Goal: Information Seeking & Learning: Learn about a topic

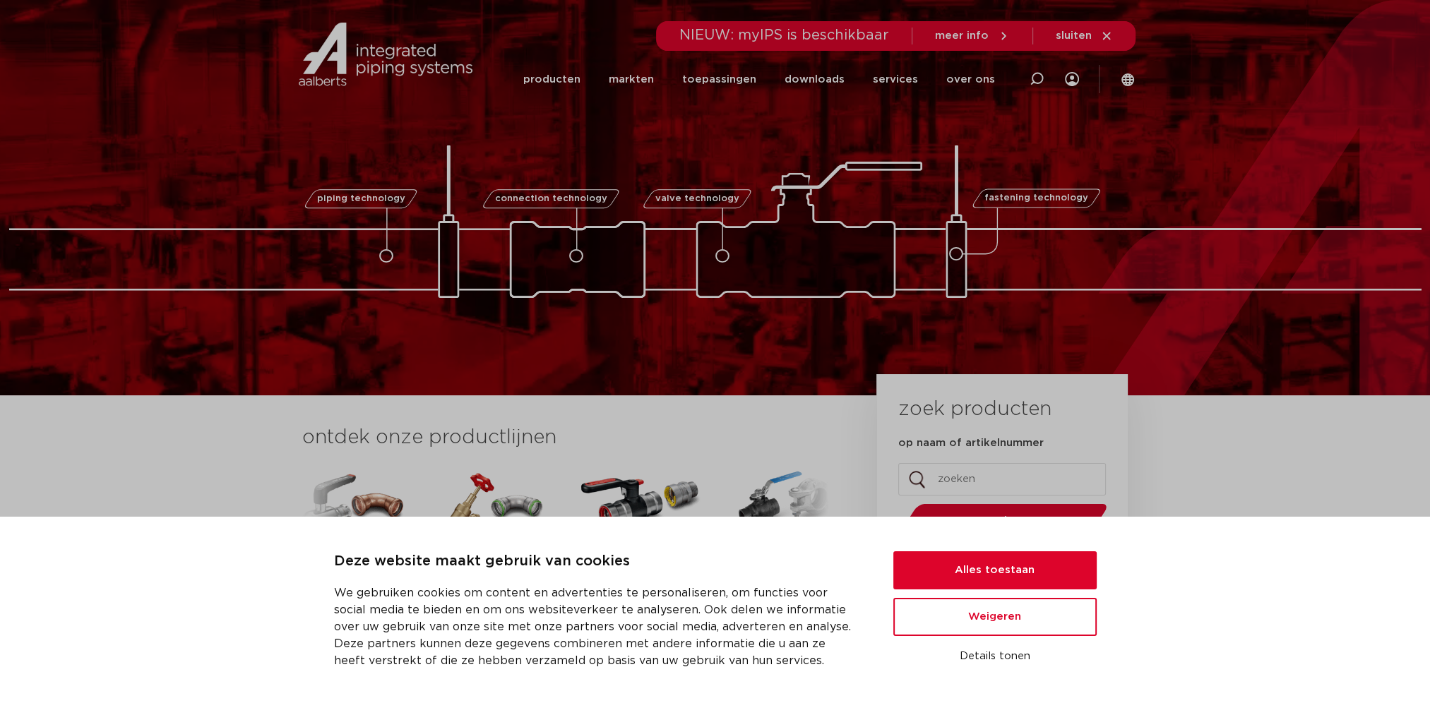
click at [573, 80] on link "producten" at bounding box center [551, 79] width 57 height 57
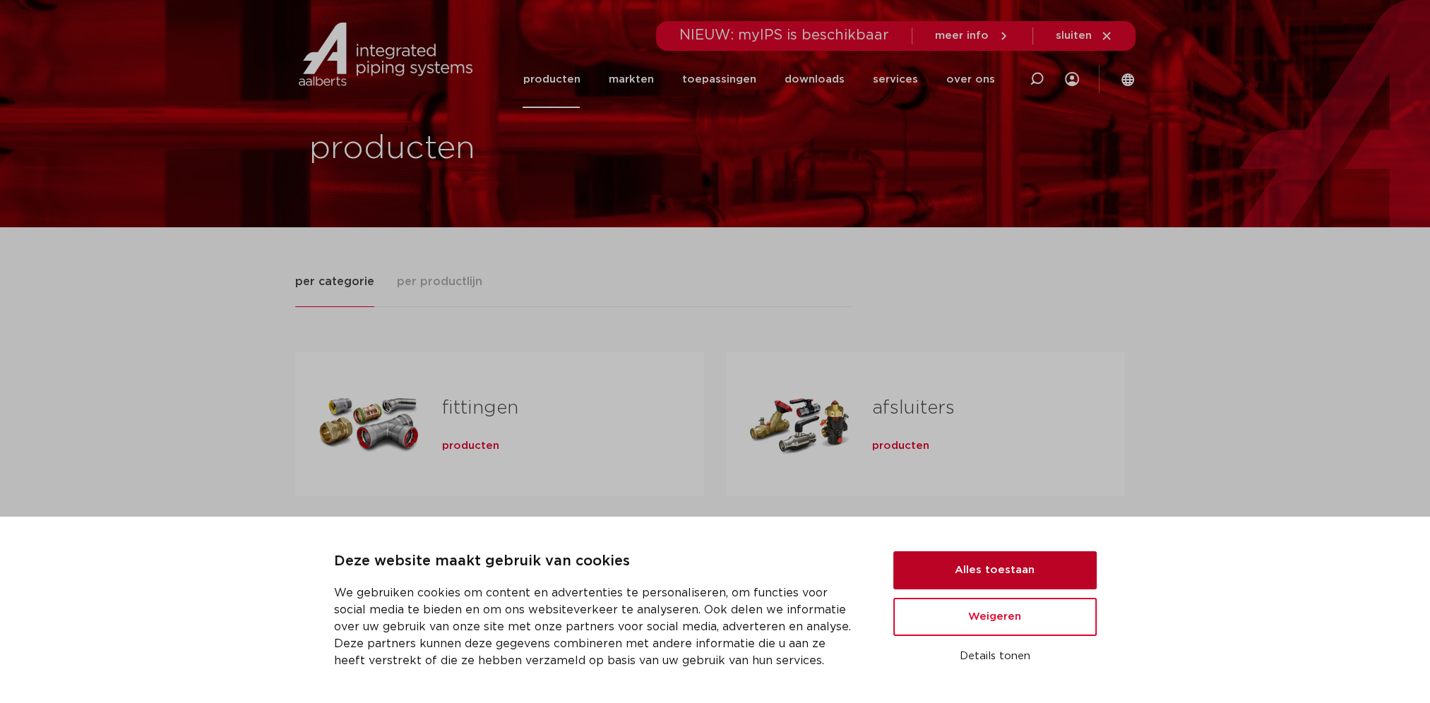
click at [985, 571] on button "Alles toestaan" at bounding box center [994, 570] width 203 height 38
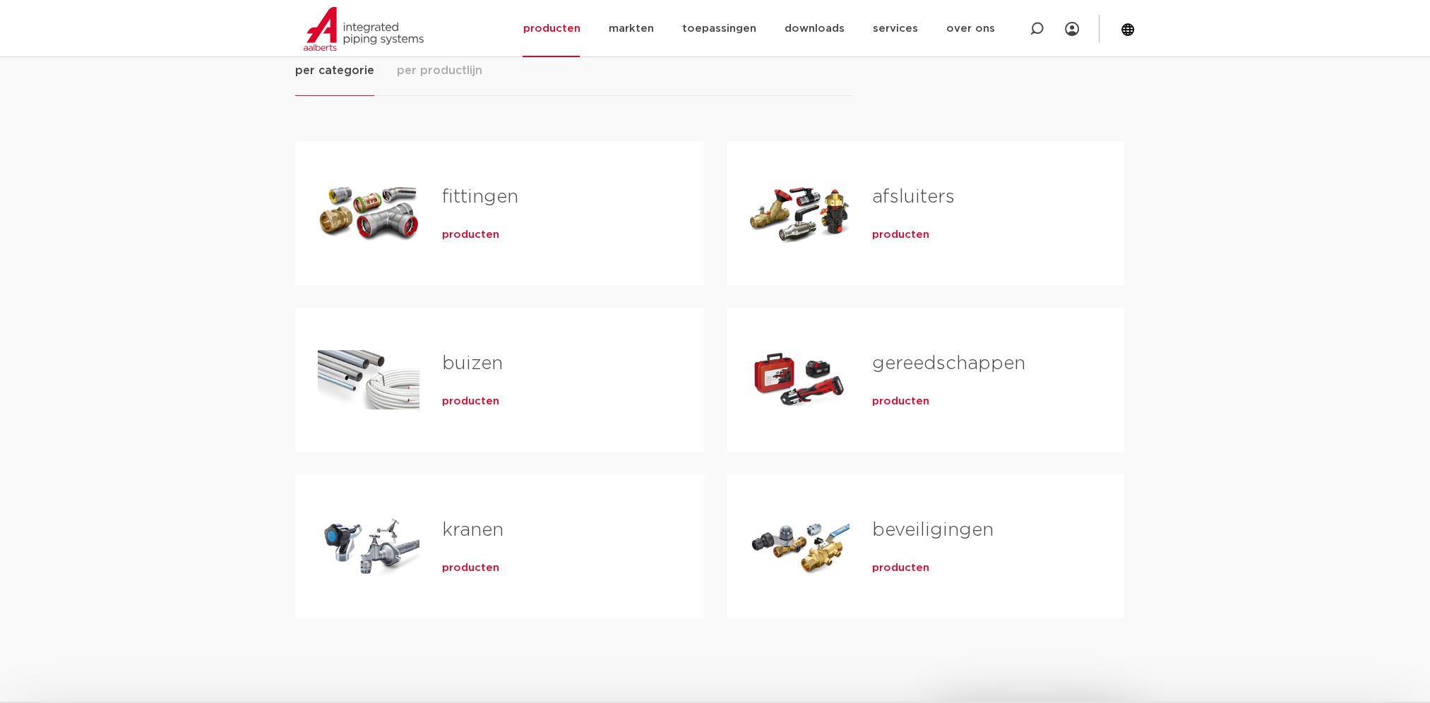
scroll to position [212, 0]
click at [446, 73] on span "per productlijn" at bounding box center [439, 69] width 85 height 17
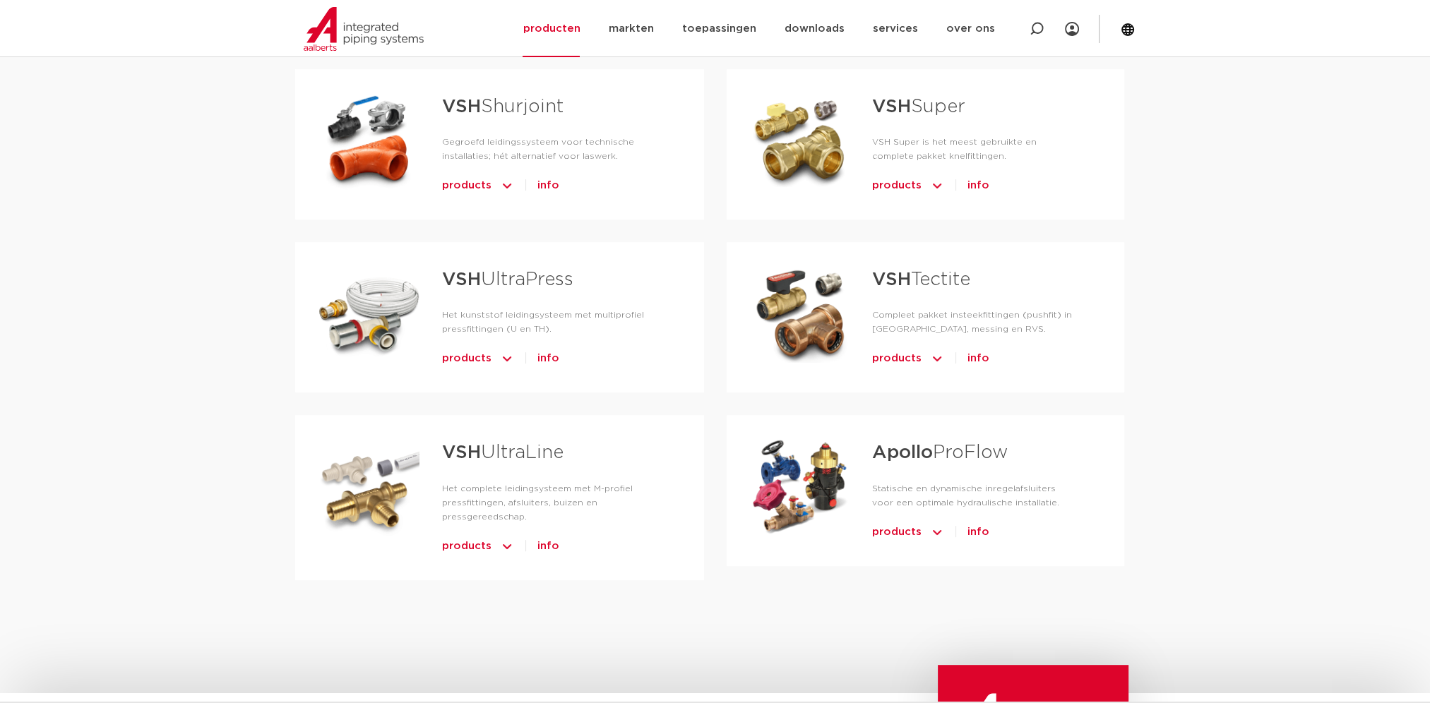
scroll to position [706, 0]
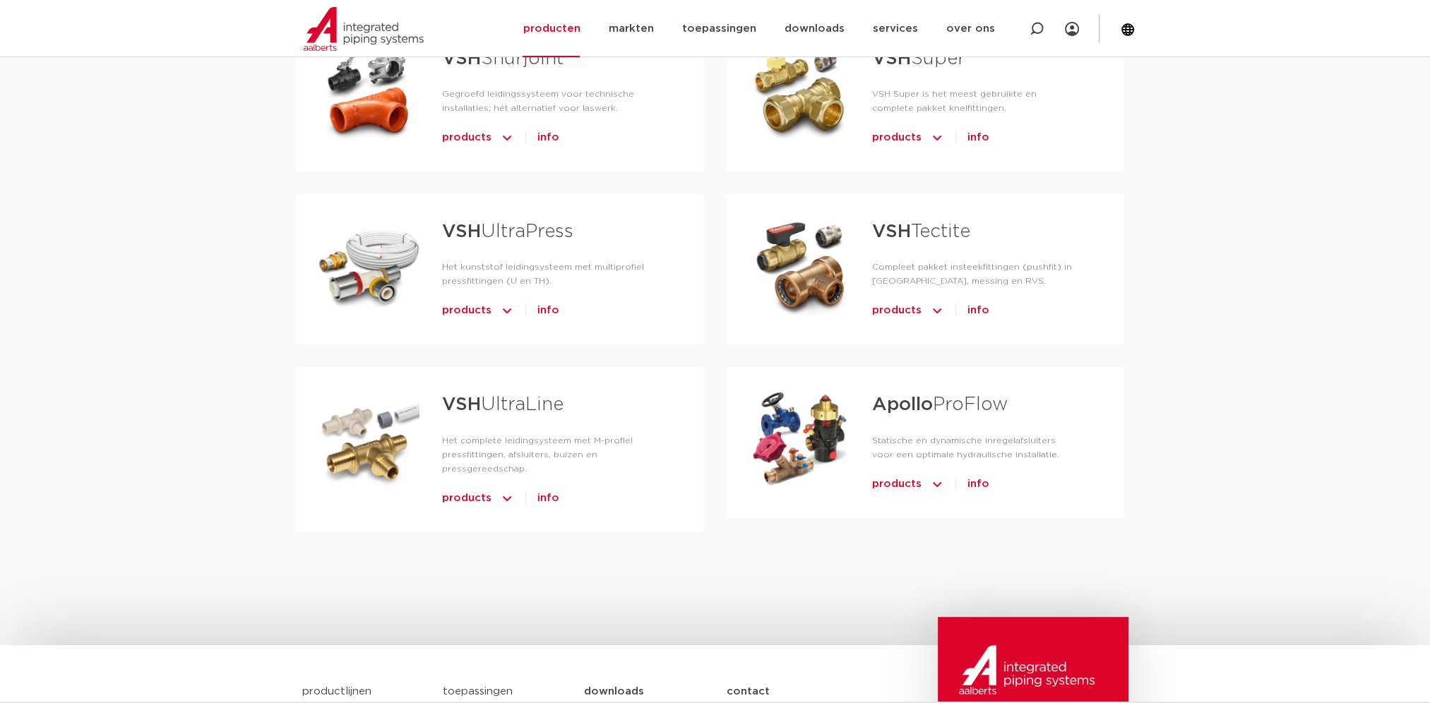
click at [901, 222] on strong "VSH" at bounding box center [891, 231] width 39 height 18
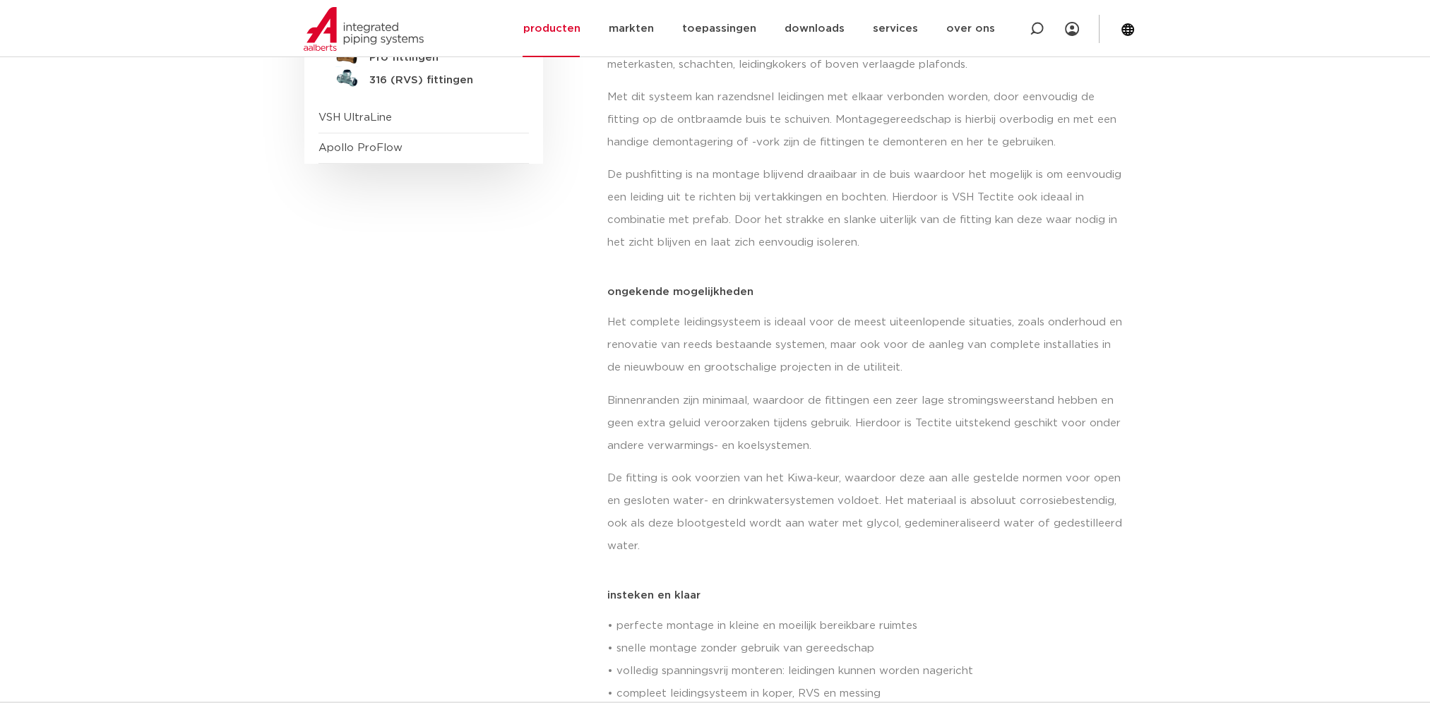
scroll to position [212, 0]
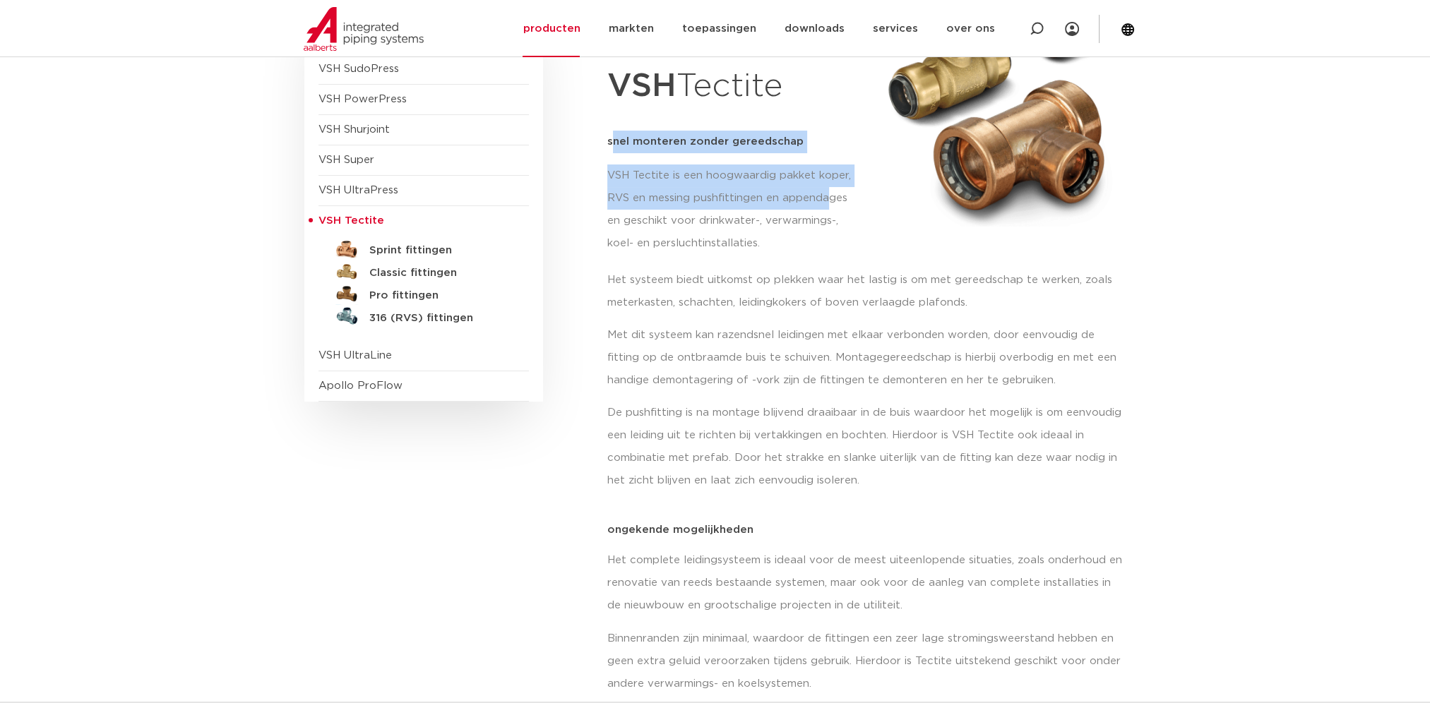
drag, startPoint x: 614, startPoint y: 138, endPoint x: 828, endPoint y: 191, distance: 220.2
click at [828, 191] on div "alle productlijnen VSH Tectite snel monteren zonder gereedschap bekijk producte…" at bounding box center [735, 142] width 256 height 254
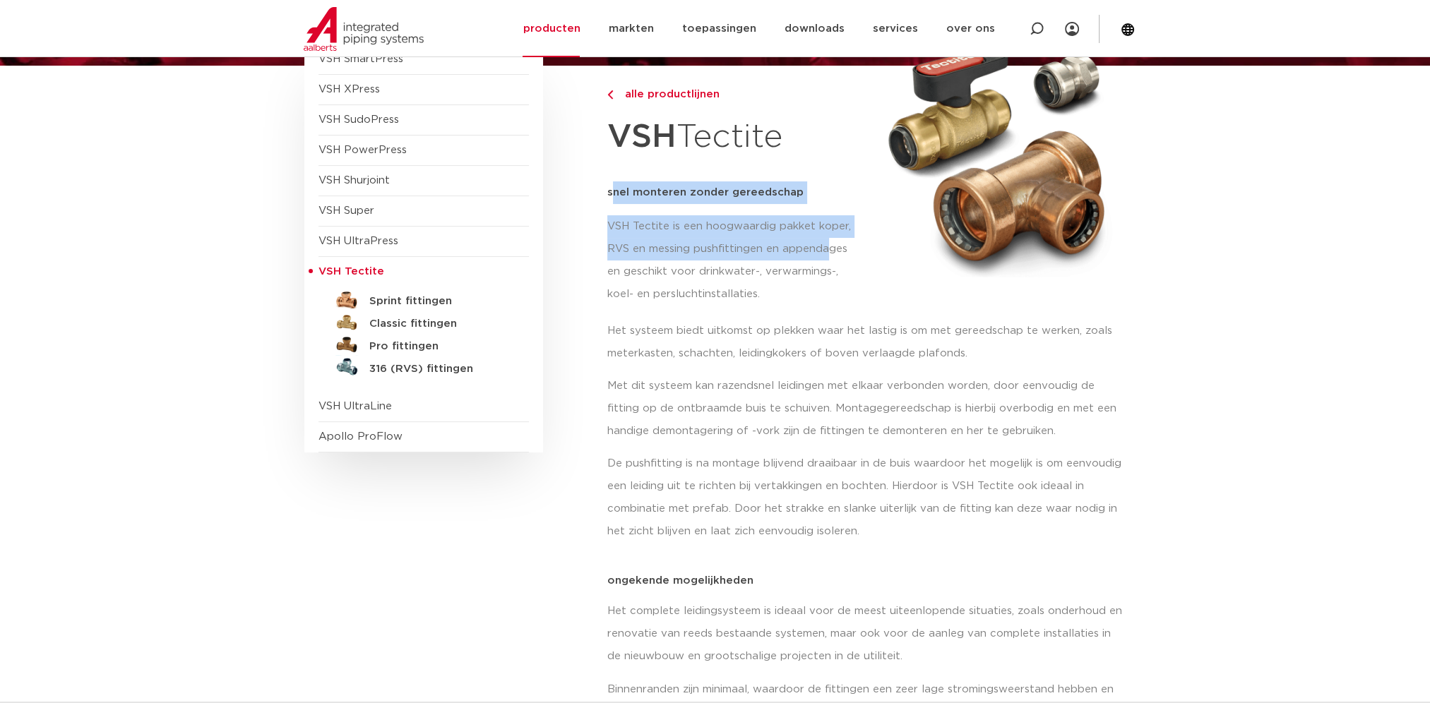
scroll to position [71, 0]
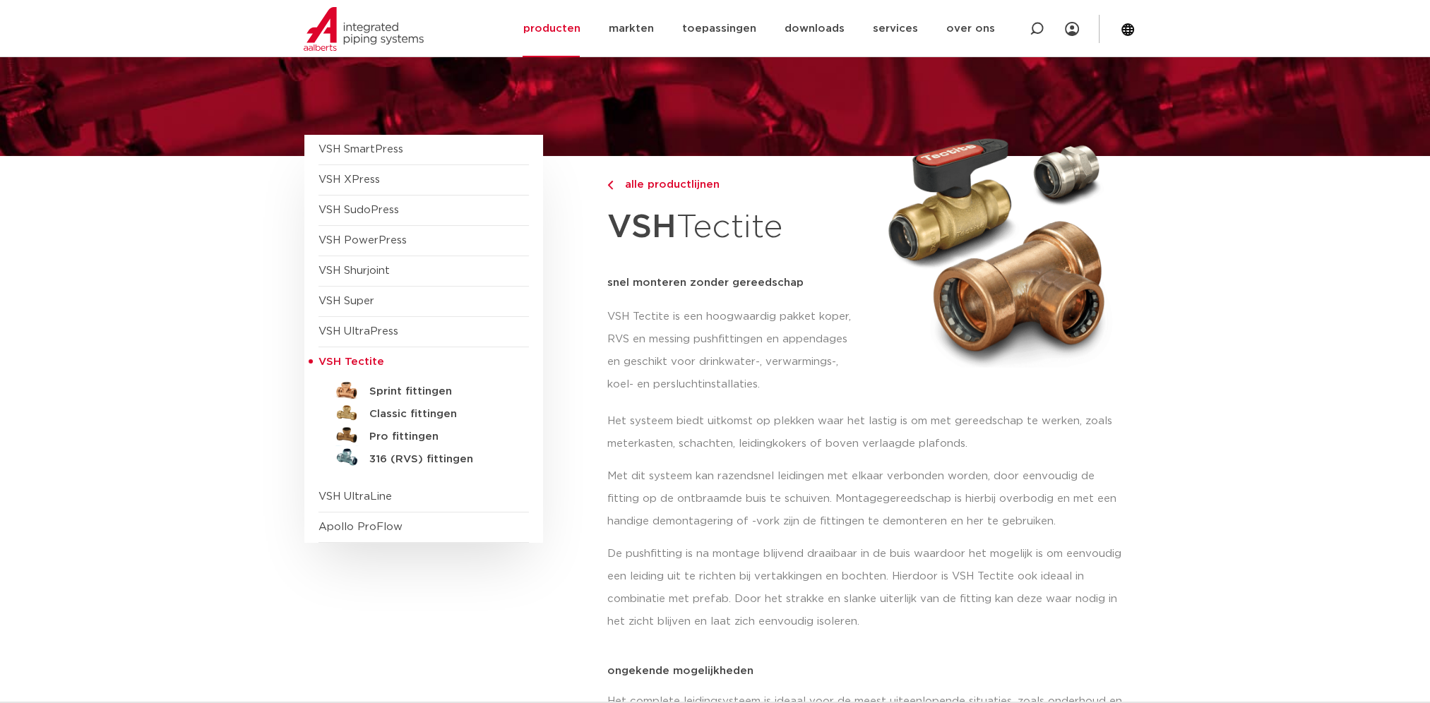
click at [813, 480] on p "Met dit systeem kan razendsnel leidingen met elkaar verbonden worden, door eenv…" at bounding box center [866, 499] width 519 height 68
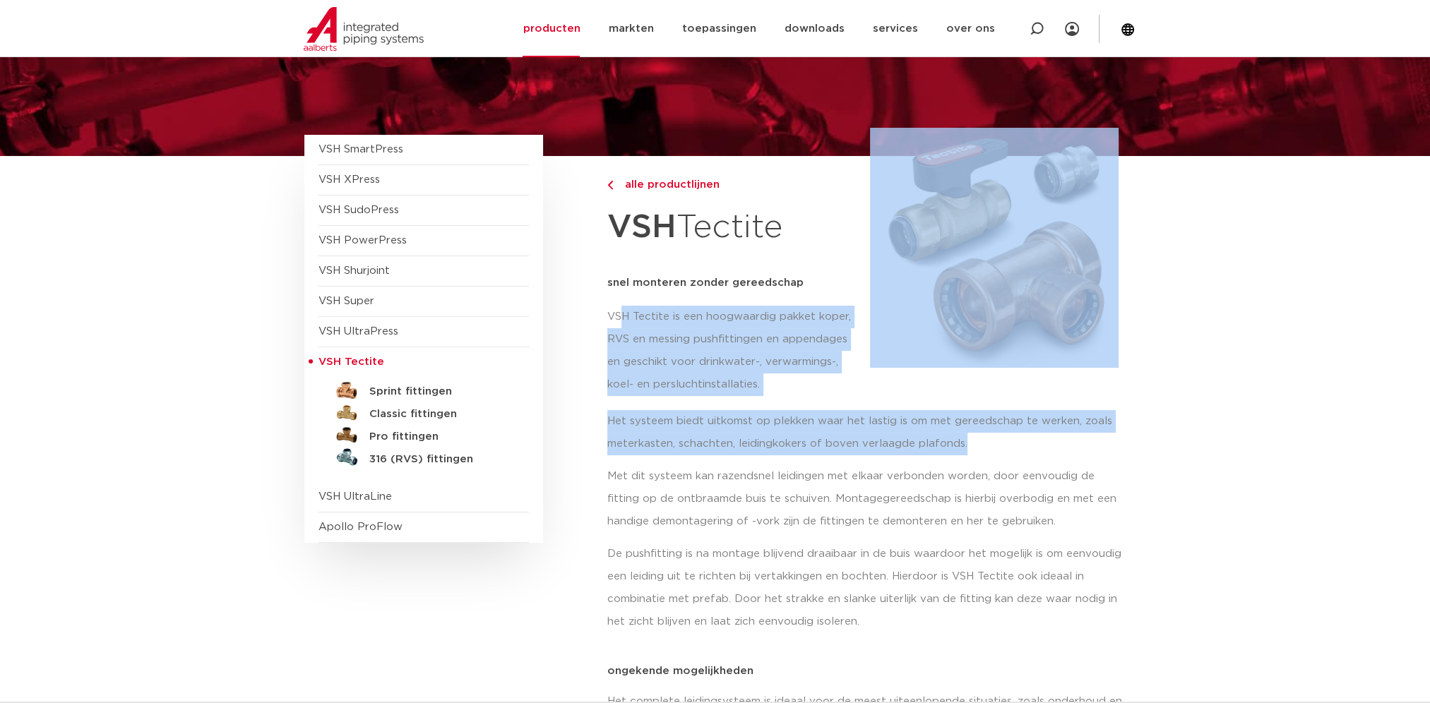
drag, startPoint x: 623, startPoint y: 311, endPoint x: 980, endPoint y: 445, distance: 381.6
click at [979, 445] on p "Het systeem biedt uitkomst op plekken waar het lastig is om met gereedschap te …" at bounding box center [866, 432] width 519 height 45
click at [969, 447] on p "Het systeem biedt uitkomst op plekken waar het lastig is om met gereedschap te …" at bounding box center [866, 432] width 519 height 45
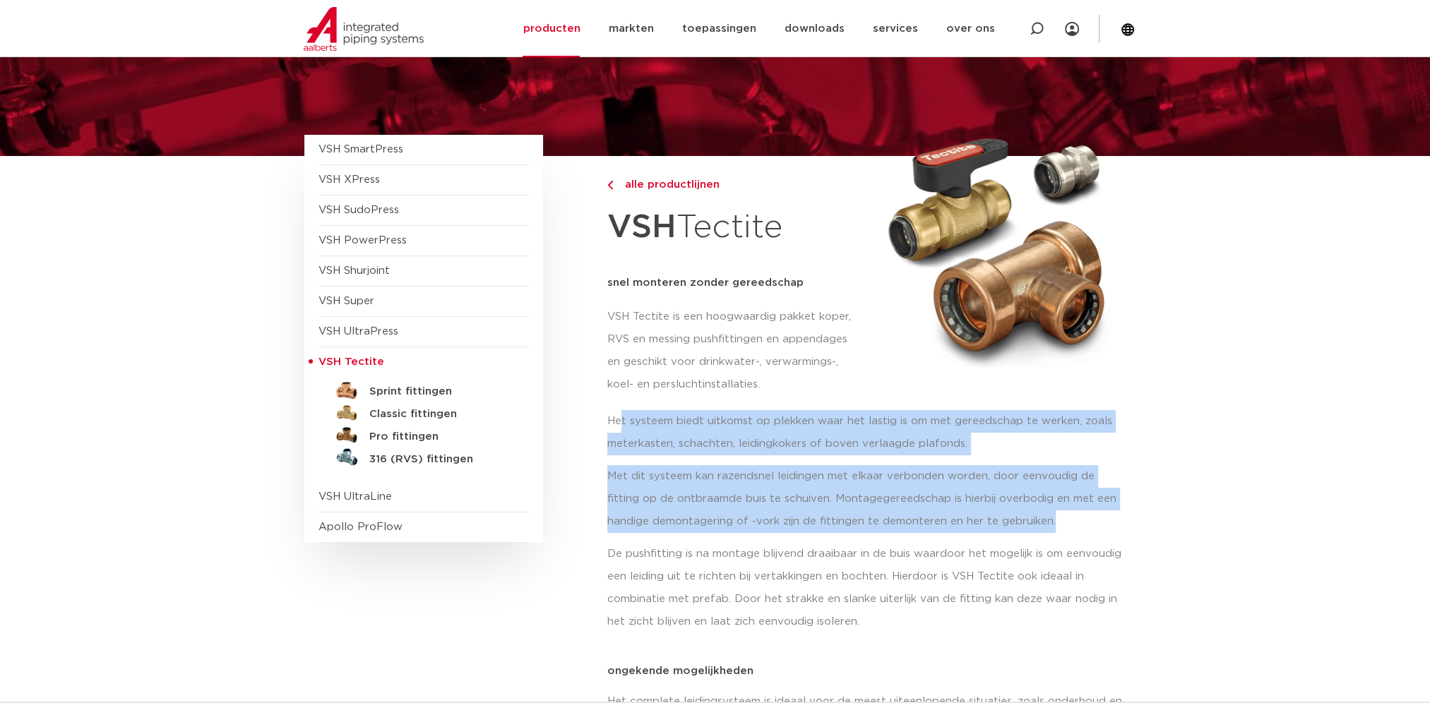
drag, startPoint x: 622, startPoint y: 424, endPoint x: 1042, endPoint y: 523, distance: 431.6
click at [1042, 523] on div "Het systeem biedt uitkomst op plekken waar het lastig is om met gereedschap te …" at bounding box center [866, 527] width 519 height 234
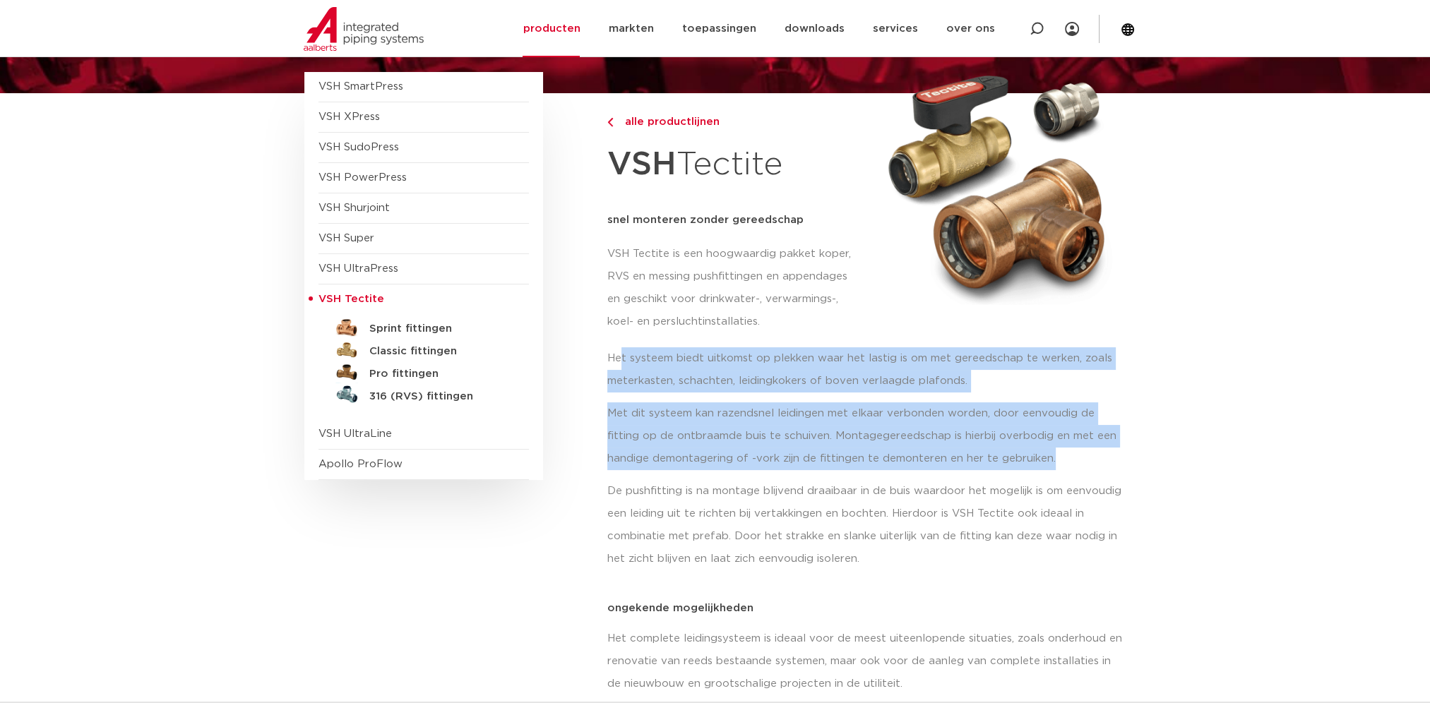
scroll to position [141, 0]
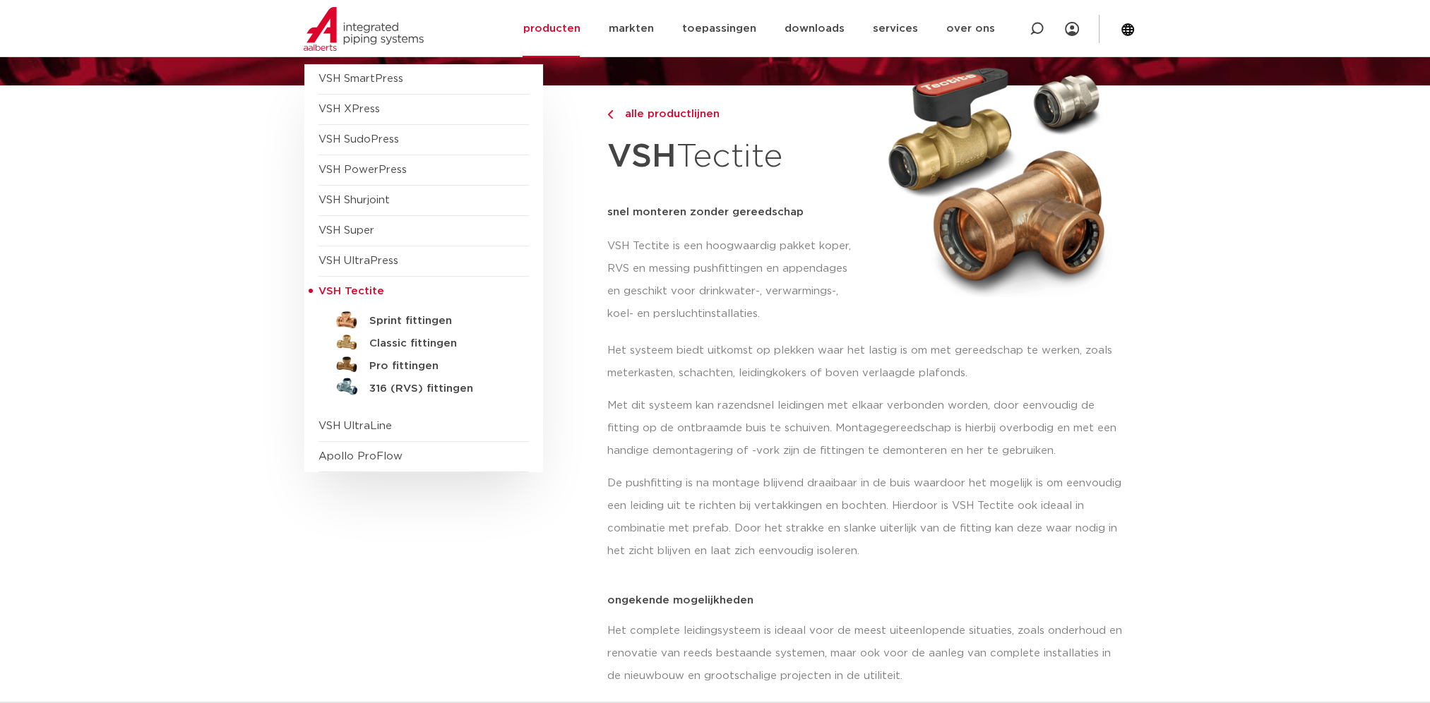
click at [1021, 514] on p "De pushfitting is na montage blijvend draaibaar in de buis waardoor het mogelij…" at bounding box center [866, 517] width 519 height 90
drag, startPoint x: 1001, startPoint y: 554, endPoint x: 755, endPoint y: 489, distance: 254.8
click at [755, 489] on p "De pushfitting is na montage blijvend draaibaar in de buis waardoor het mogelij…" at bounding box center [866, 517] width 519 height 90
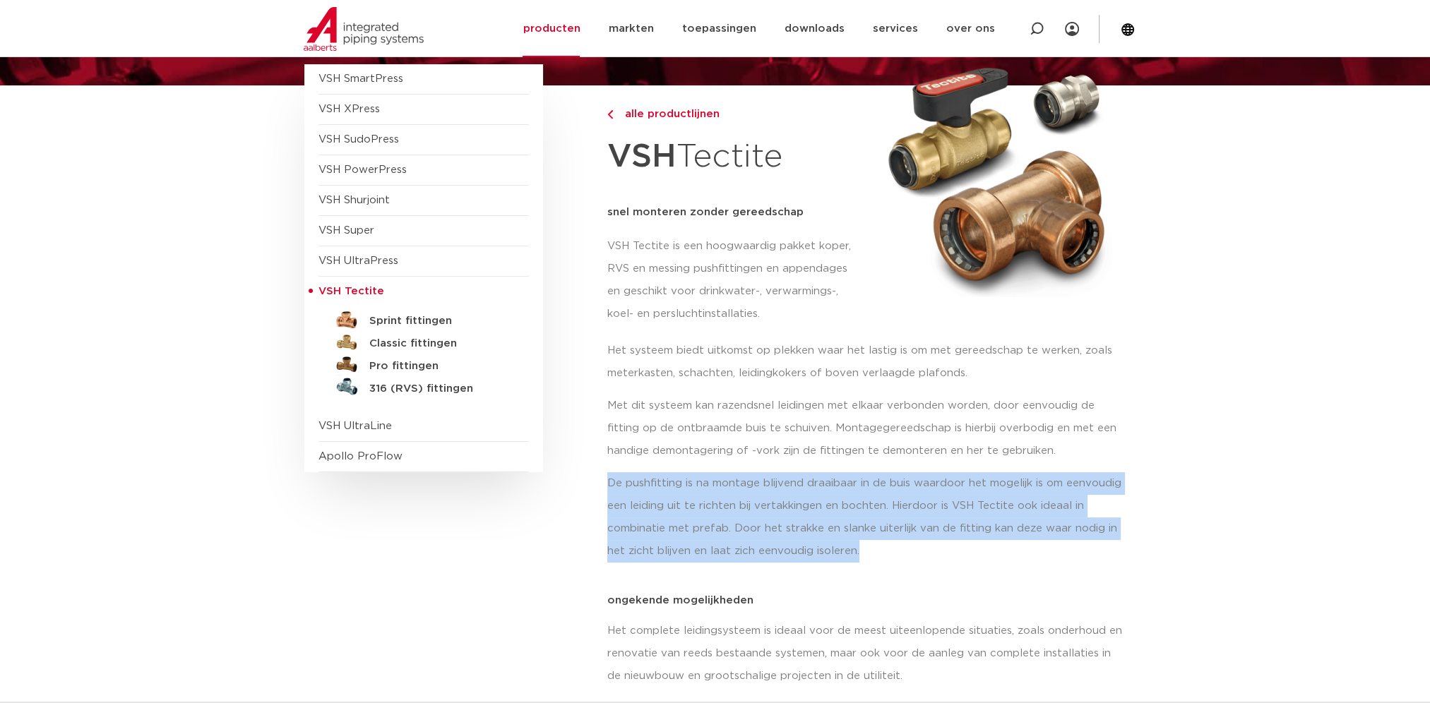
drag, startPoint x: 611, startPoint y: 479, endPoint x: 1028, endPoint y: 544, distance: 422.3
click at [1028, 544] on p "De pushfitting is na montage blijvend draaibaar in de buis waardoor het mogelij…" at bounding box center [866, 517] width 519 height 90
drag, startPoint x: 1028, startPoint y: 544, endPoint x: 1015, endPoint y: 553, distance: 15.9
click at [1015, 553] on p "De pushfitting is na montage blijvend draaibaar in de buis waardoor het mogelij…" at bounding box center [866, 517] width 519 height 90
click at [871, 552] on p "De pushfitting is na montage blijvend draaibaar in de buis waardoor het mogelij…" at bounding box center [866, 517] width 519 height 90
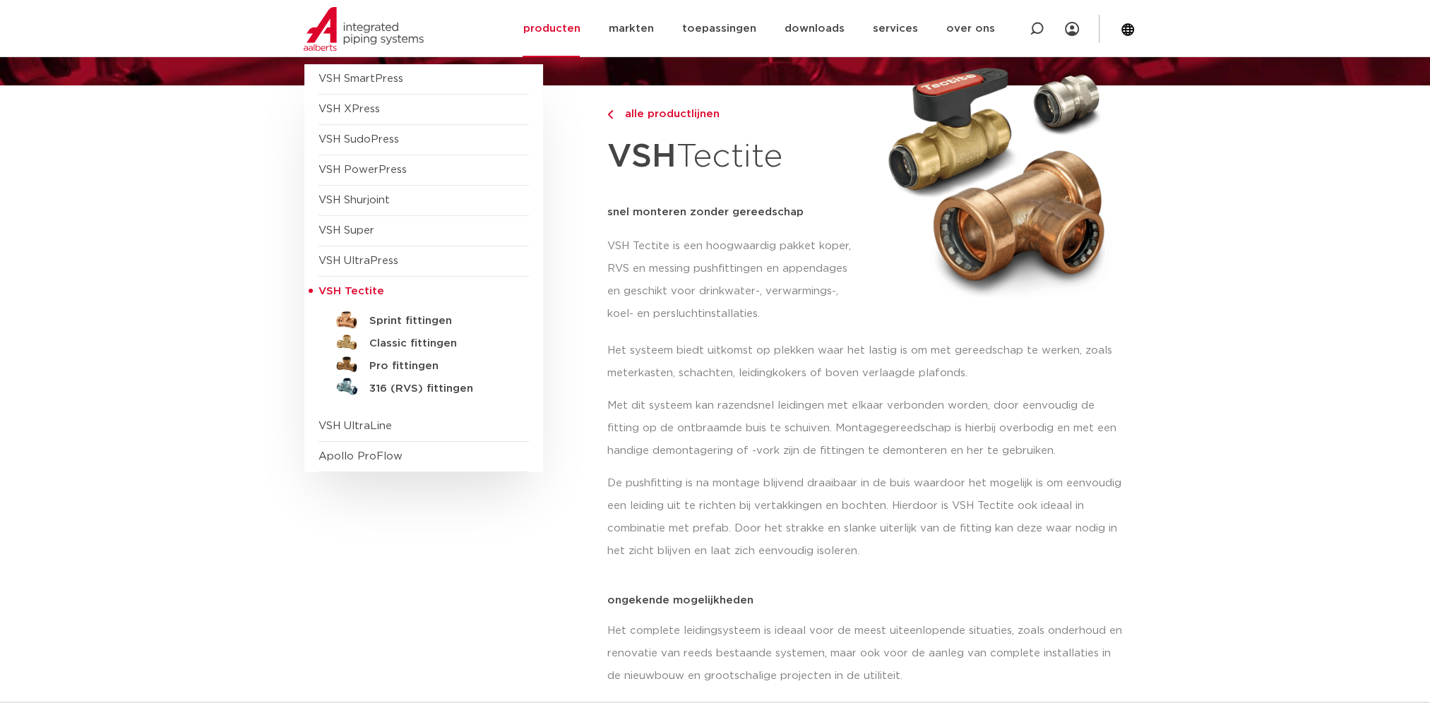
drag, startPoint x: 851, startPoint y: 553, endPoint x: 869, endPoint y: 559, distance: 19.2
click at [869, 559] on p "De pushfitting is na montage blijvend draaibaar in de buis waardoor het mogelij…" at bounding box center [866, 517] width 519 height 90
drag, startPoint x: 864, startPoint y: 552, endPoint x: 854, endPoint y: 549, distance: 11.0
click at [854, 549] on p "De pushfitting is na montage blijvend draaibaar in de buis waardoor het mogelij…" at bounding box center [866, 517] width 519 height 90
click at [880, 359] on p "Het systeem biedt uitkomst op plekken waar het lastig is om met gereedschap te …" at bounding box center [866, 362] width 519 height 45
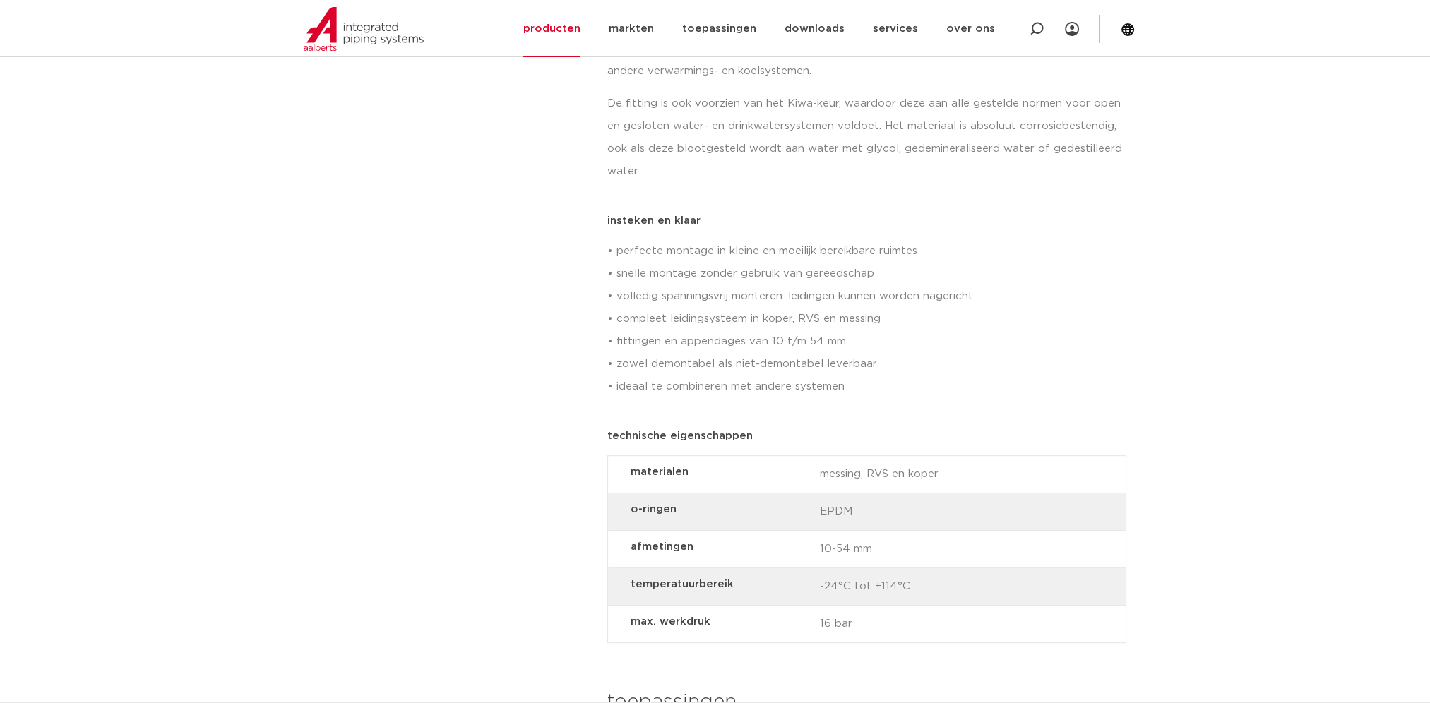
scroll to position [847, 0]
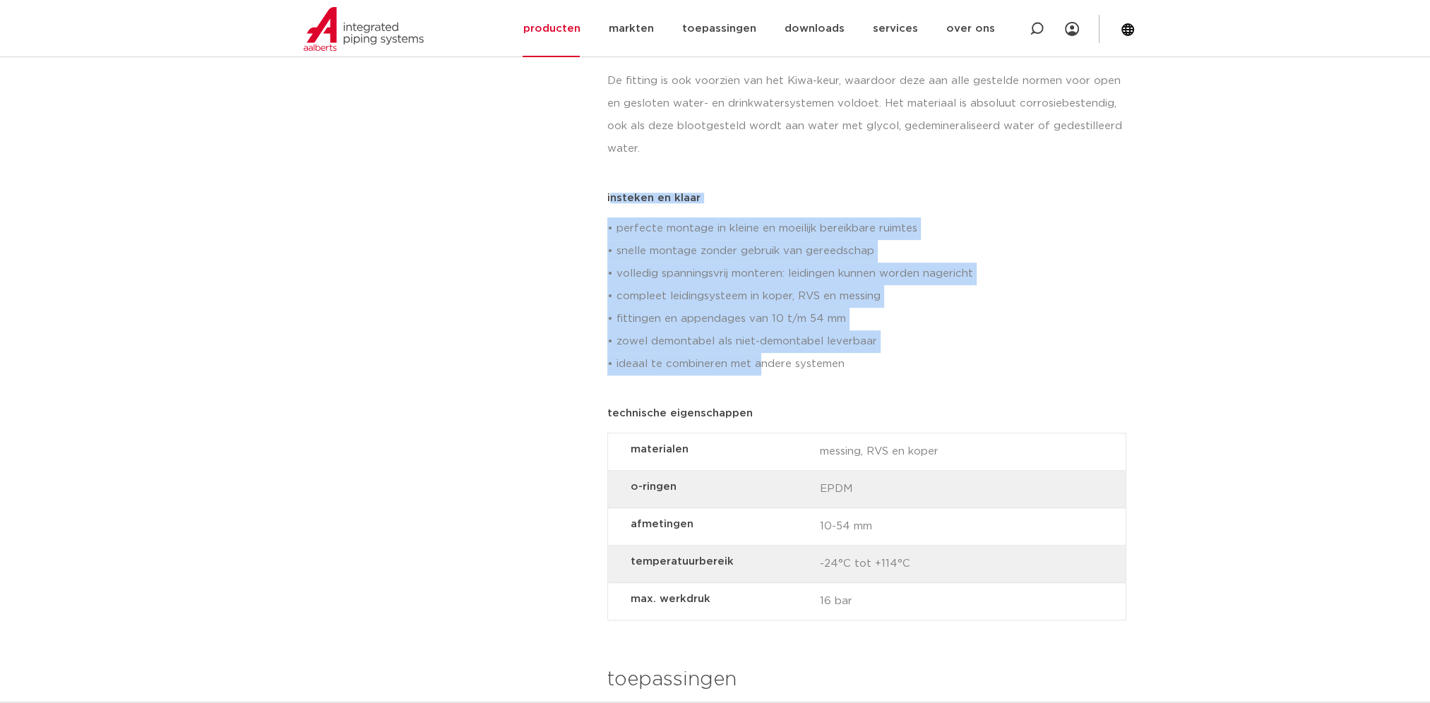
drag, startPoint x: 609, startPoint y: 200, endPoint x: 757, endPoint y: 360, distance: 218.3
click at [757, 360] on div "insteken en klaar • perfecte montage in kleine en moeilijk bereikbare ruimtes •…" at bounding box center [866, 289] width 519 height 193
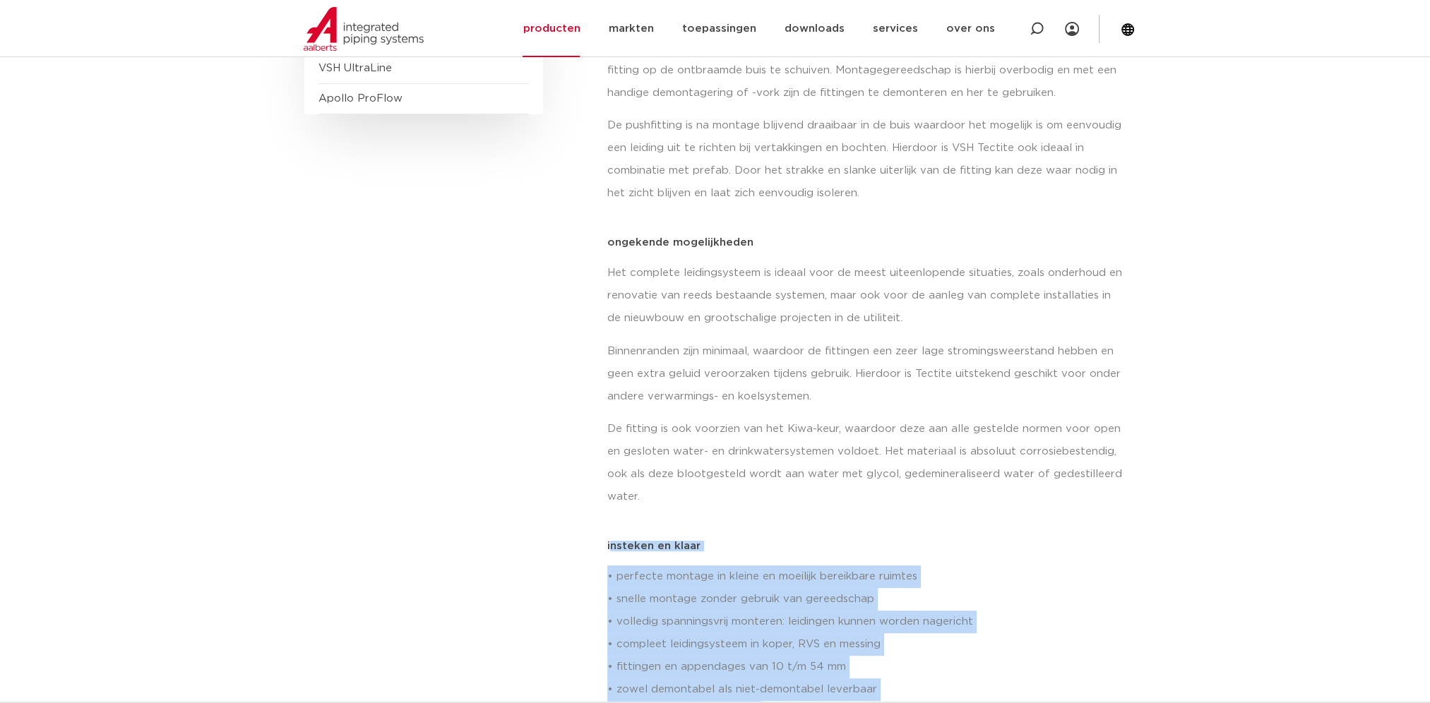
scroll to position [282, 0]
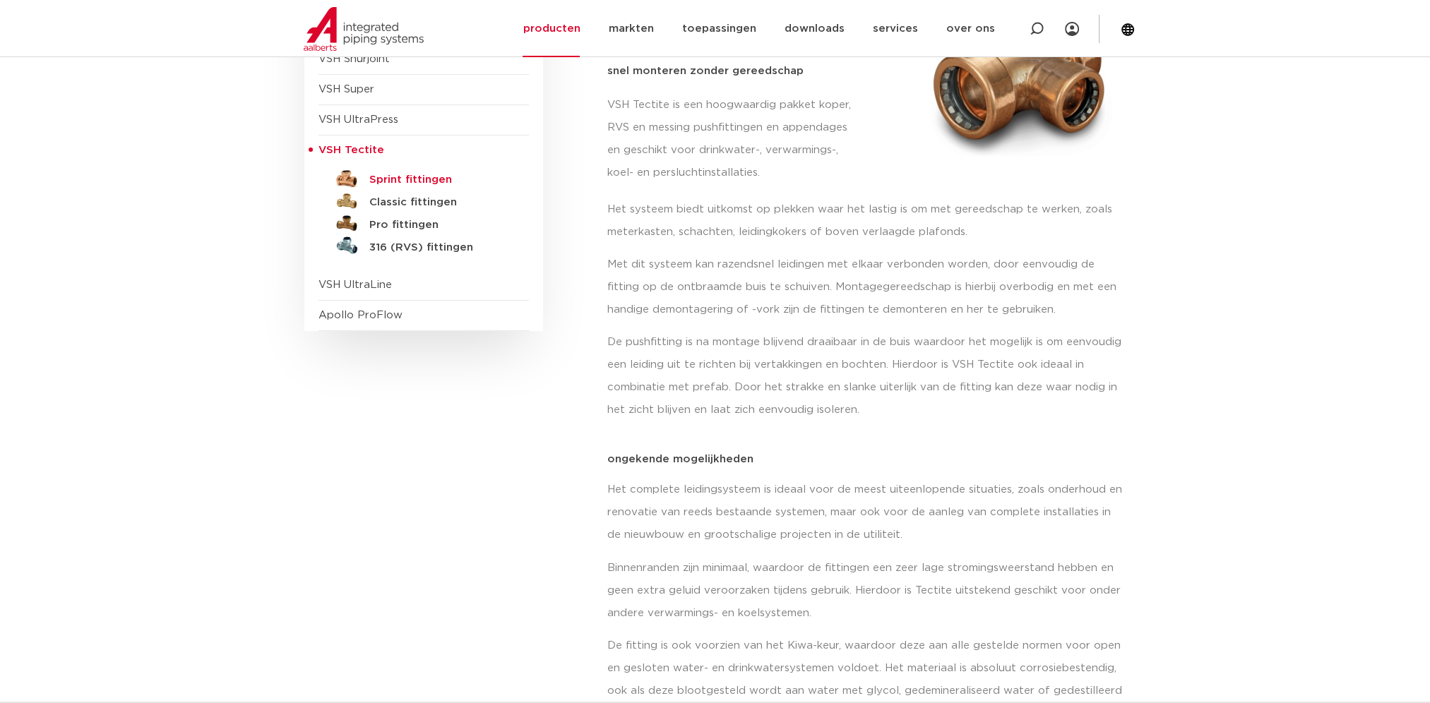
click at [411, 180] on h5 "Sprint fittingen" at bounding box center [439, 180] width 140 height 13
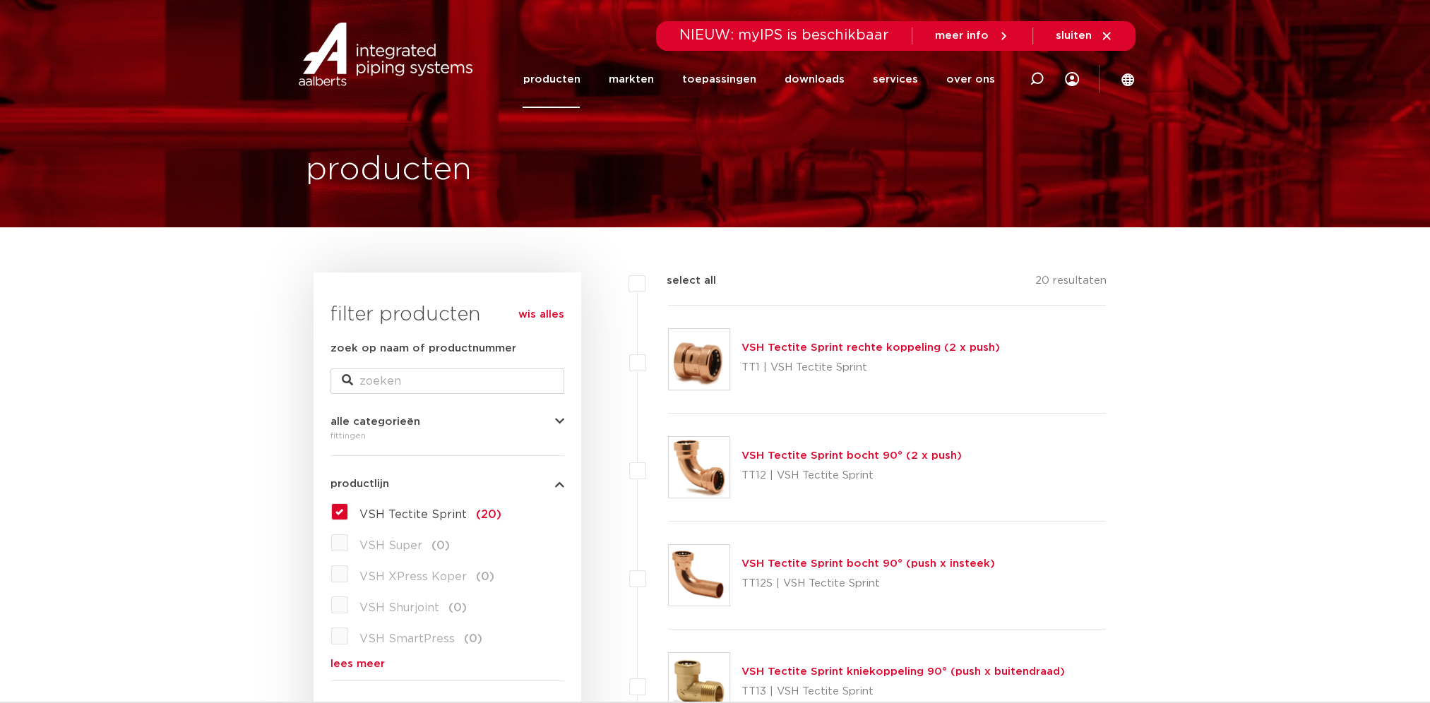
drag, startPoint x: 0, startPoint y: 0, endPoint x: 1305, endPoint y: 337, distance: 1347.6
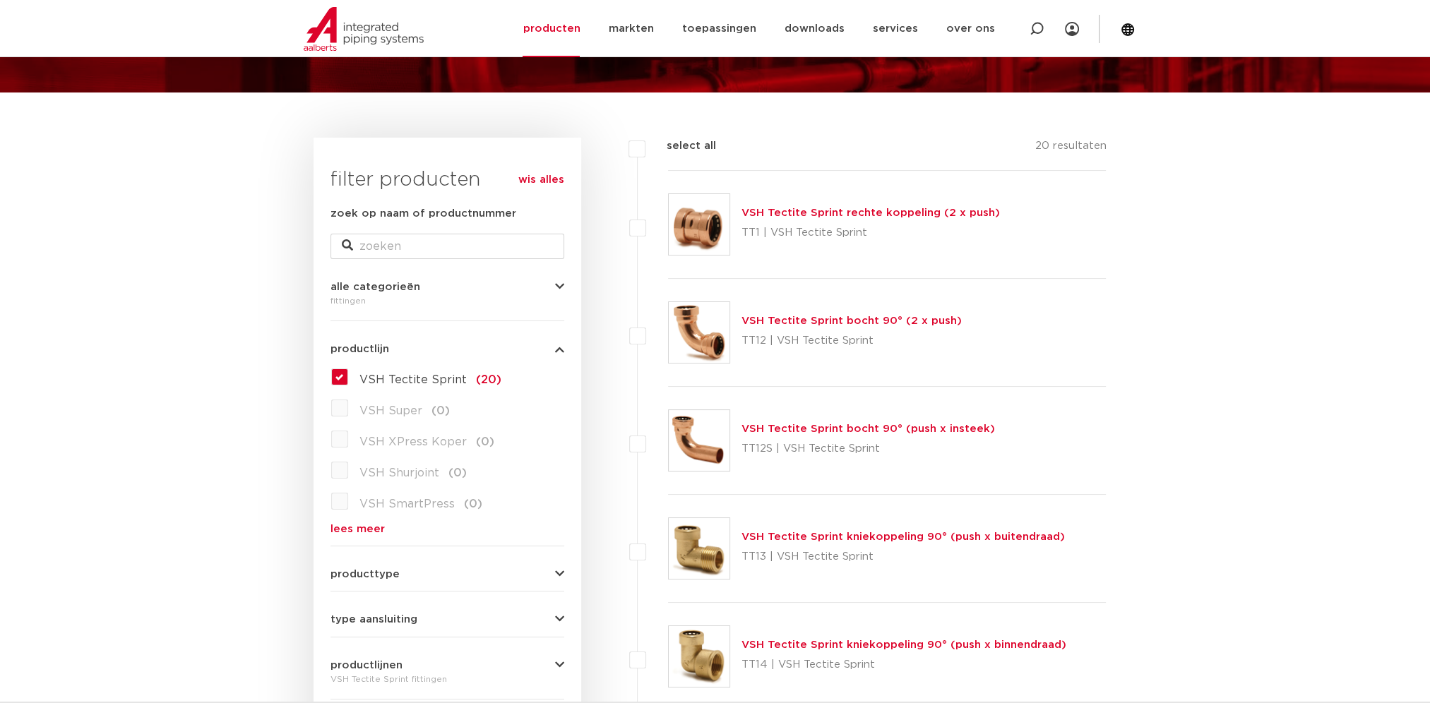
scroll to position [141, 0]
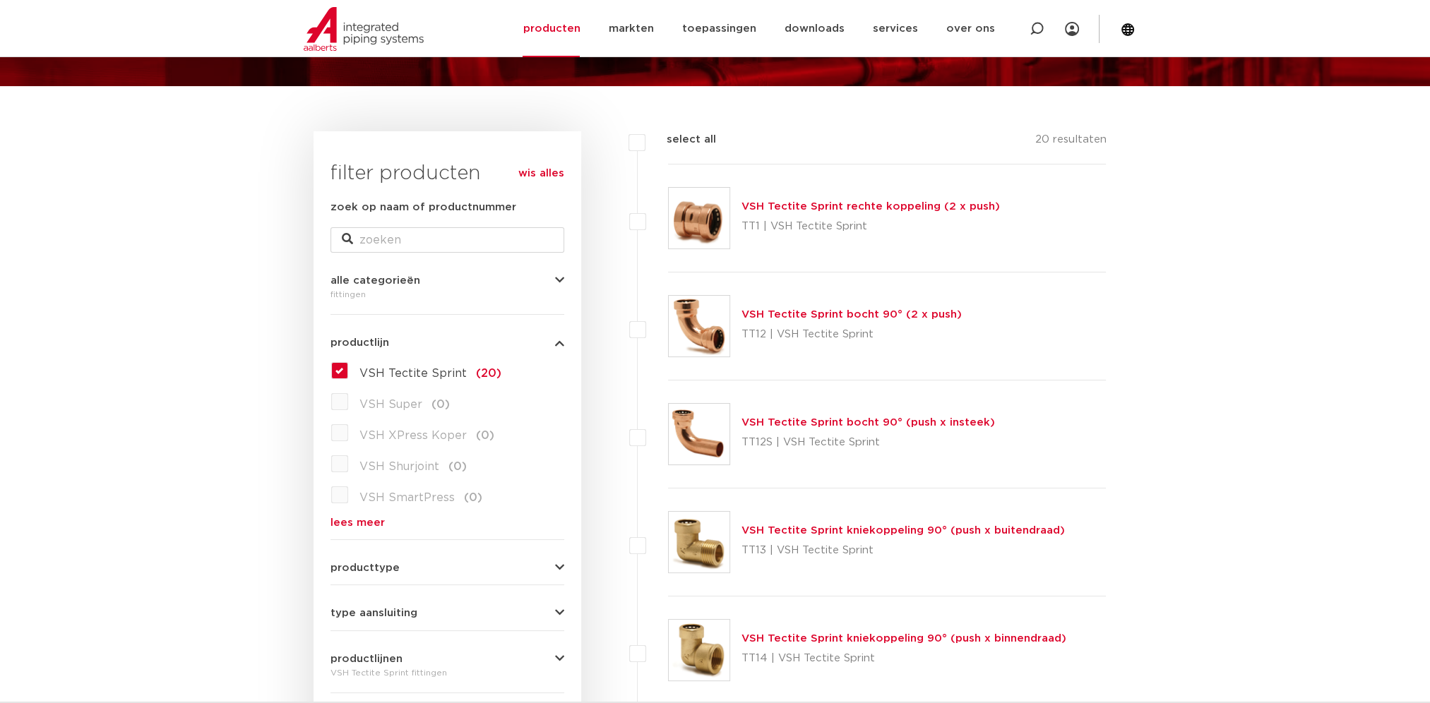
drag, startPoint x: 339, startPoint y: 400, endPoint x: 264, endPoint y: 415, distance: 76.3
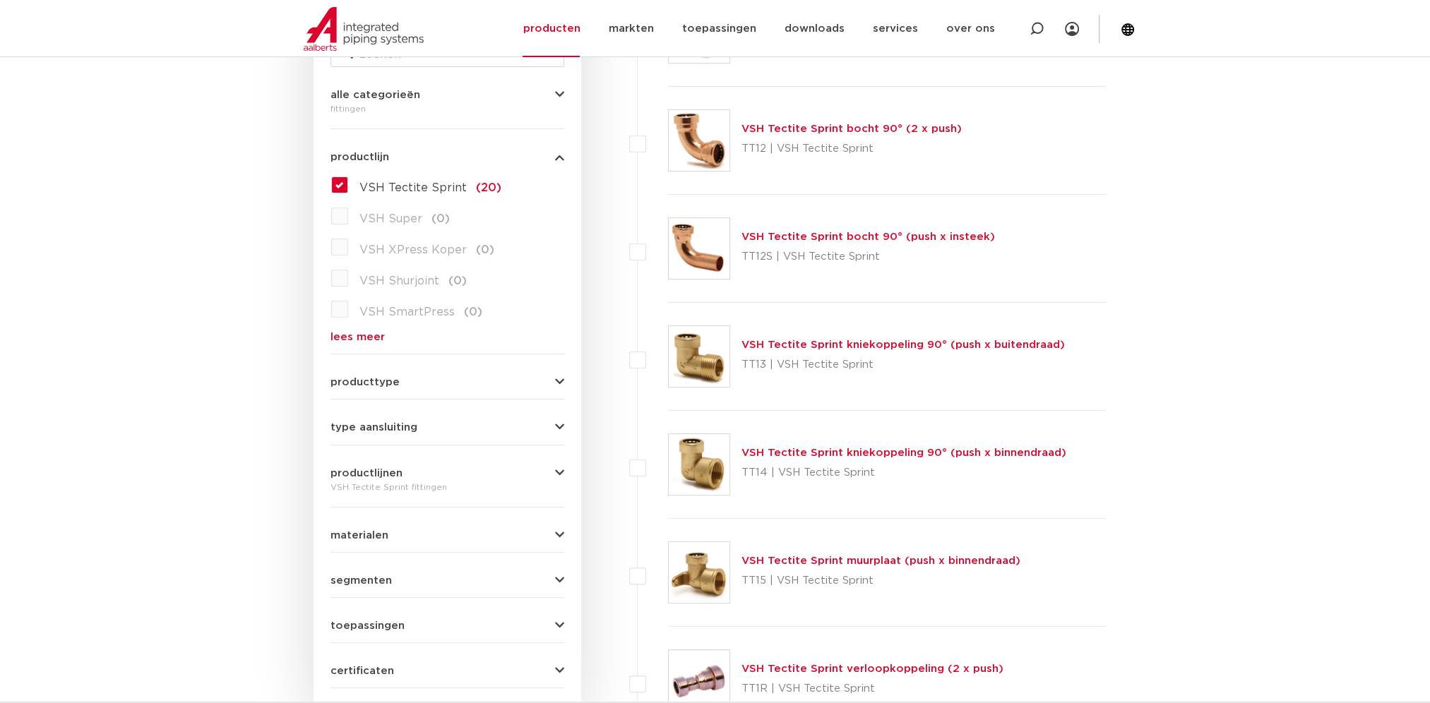
scroll to position [282, 0]
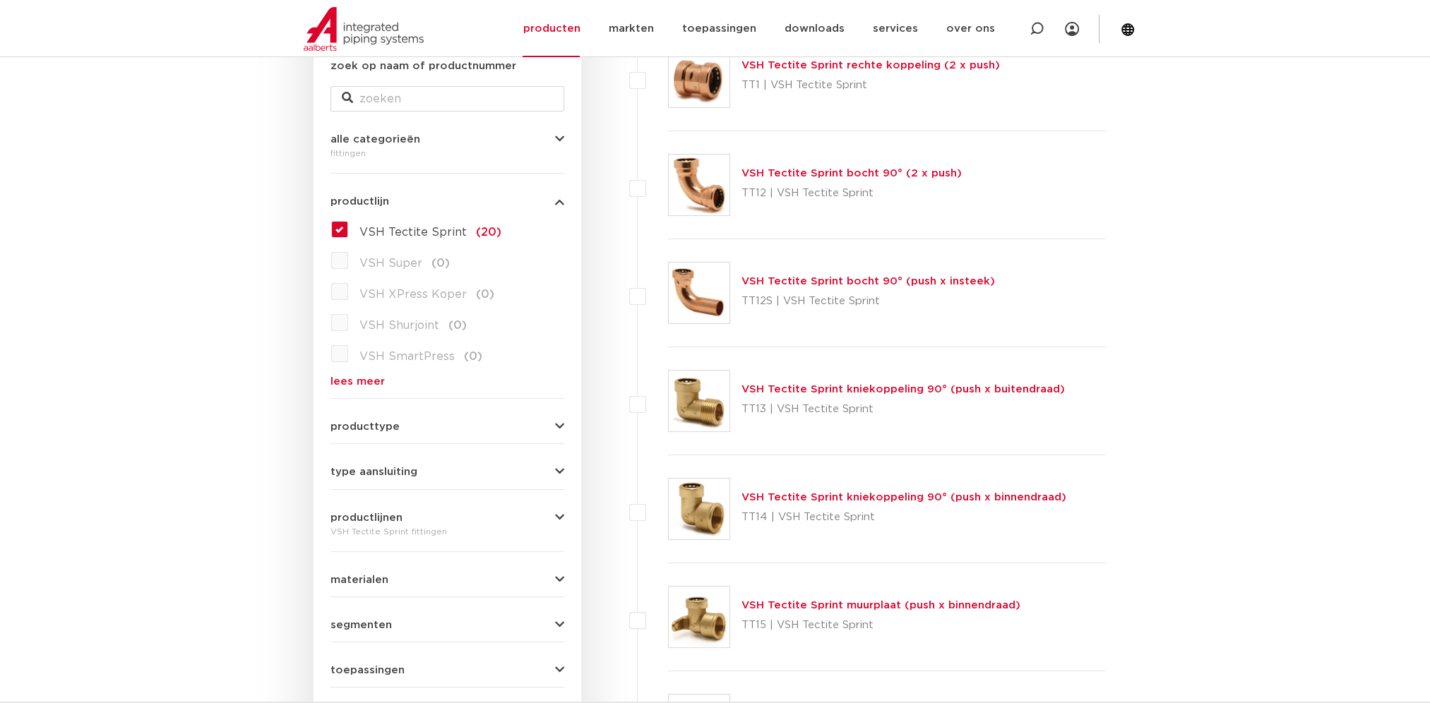
click at [356, 381] on link "lees meer" at bounding box center [447, 381] width 234 height 11
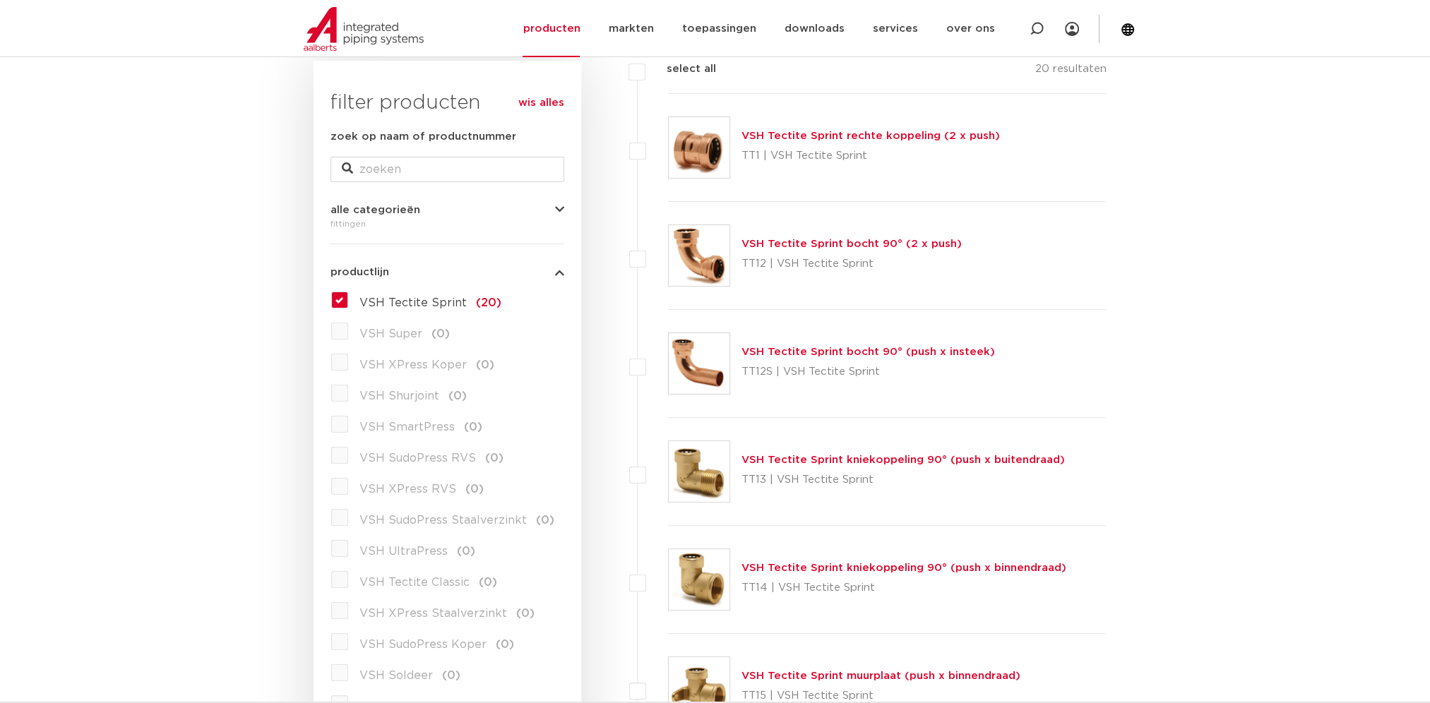
scroll to position [0, 0]
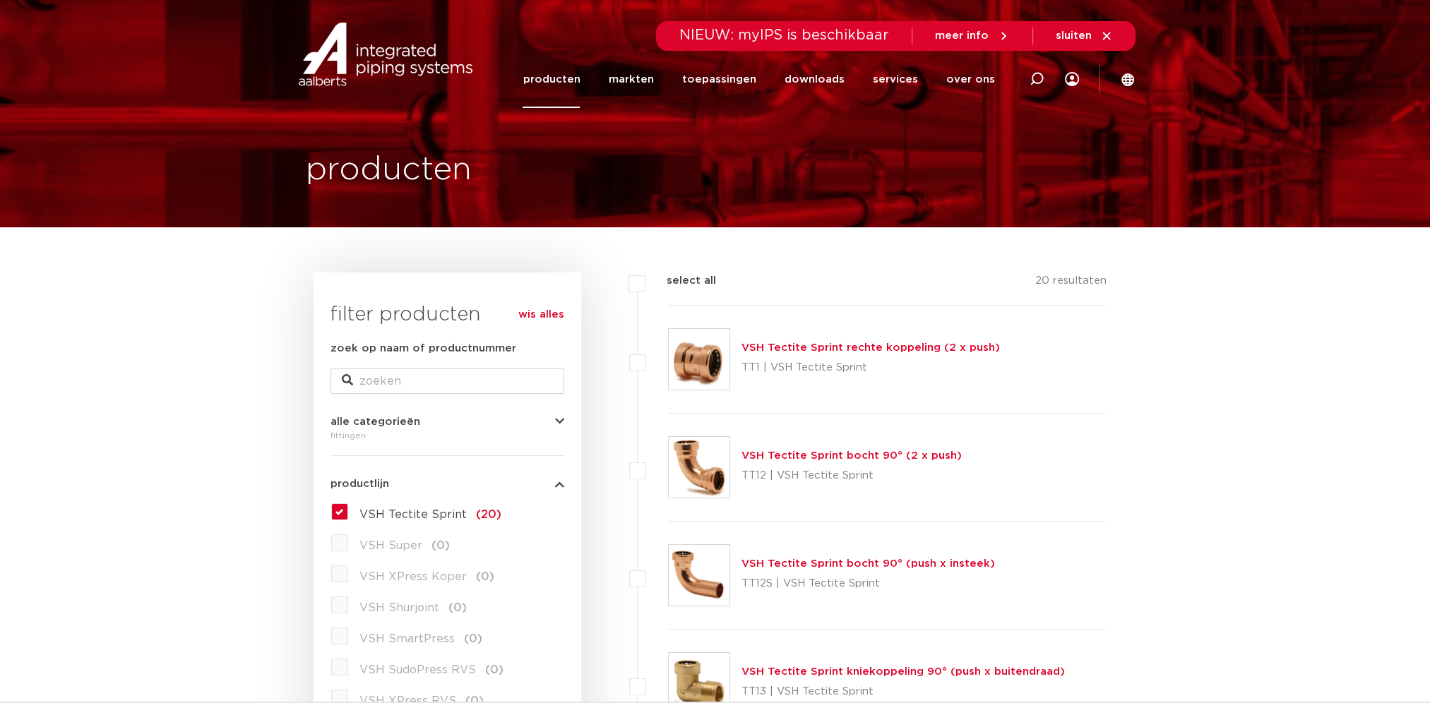
click at [777, 345] on link "VSH Tectite Sprint rechte koppeling (2 x push)" at bounding box center [870, 347] width 258 height 11
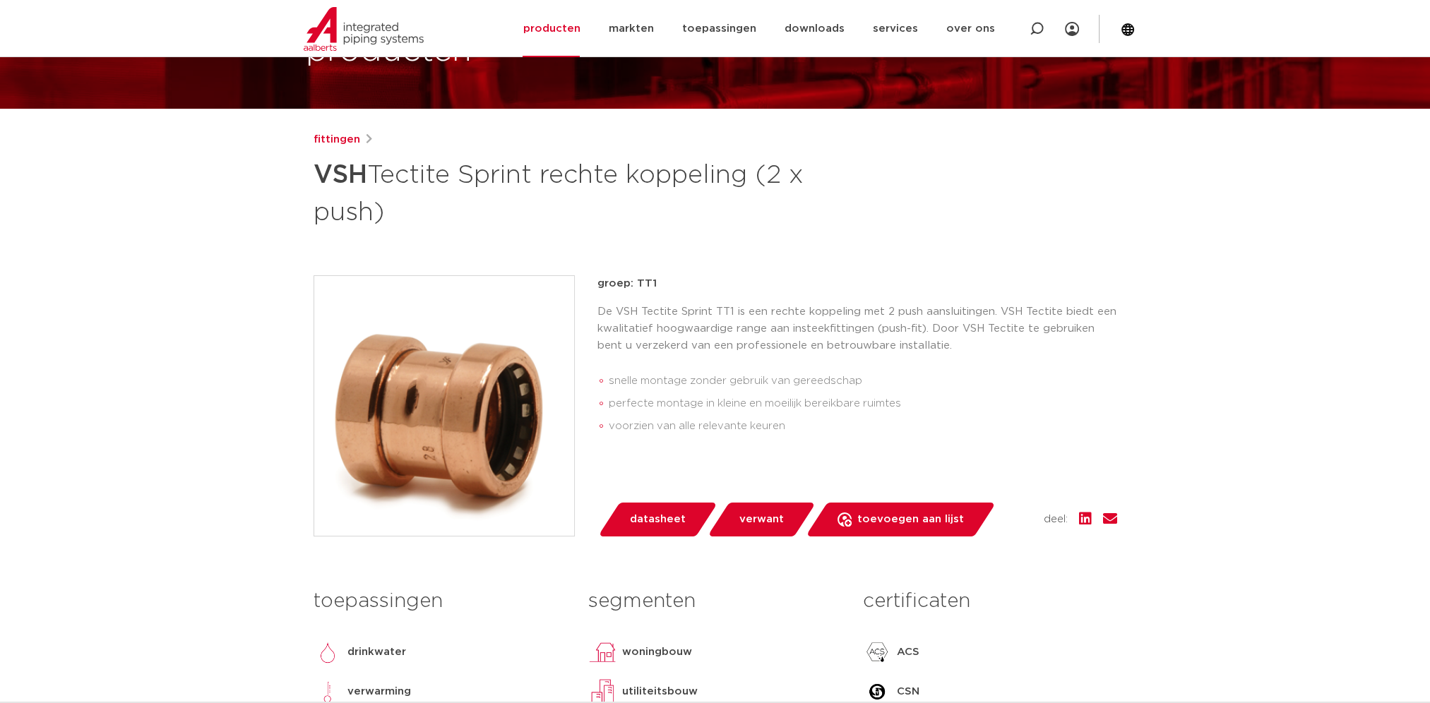
scroll to position [141, 0]
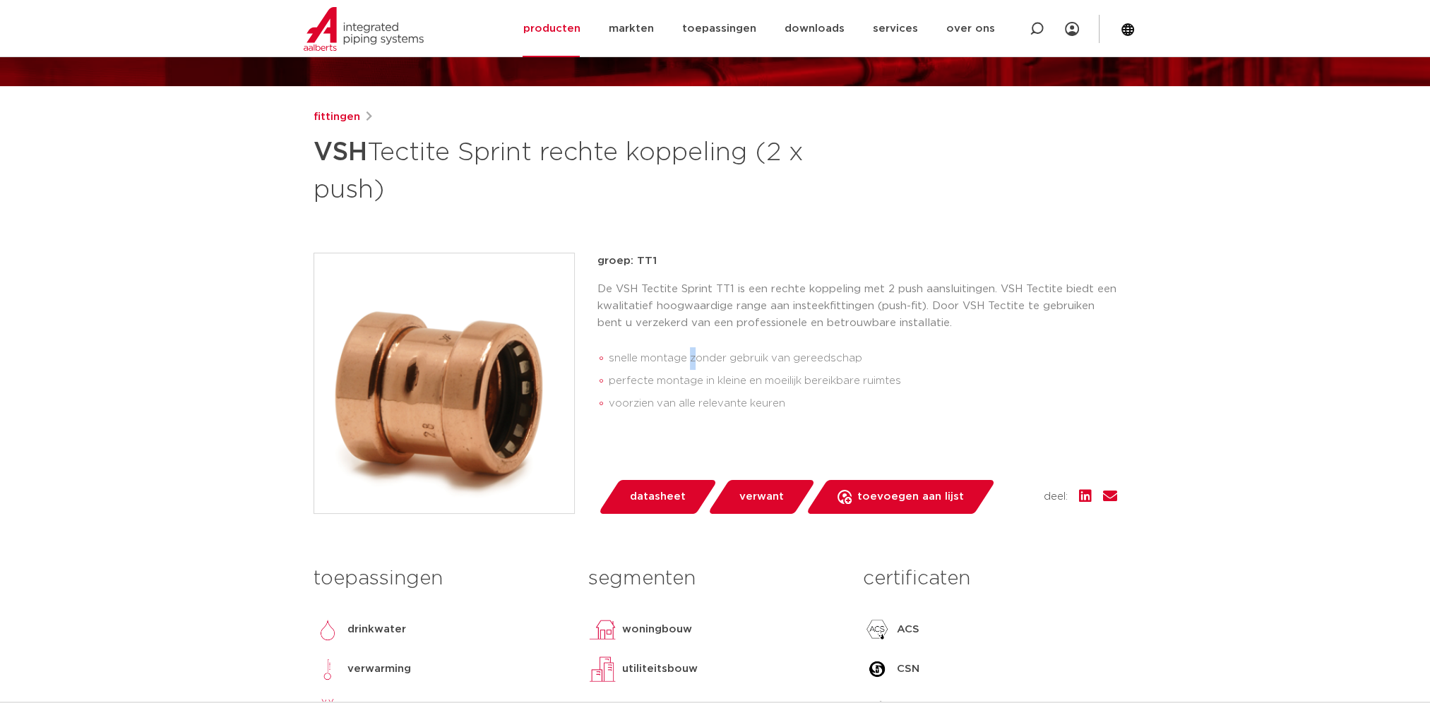
drag, startPoint x: 781, startPoint y: 351, endPoint x: 693, endPoint y: 333, distance: 89.3
click at [693, 333] on div "De VSH Tectite Sprint TT1 is een rechte koppeling met 2 push aansluitingen. VSH…" at bounding box center [857, 351] width 520 height 140
drag, startPoint x: 693, startPoint y: 333, endPoint x: 587, endPoint y: 278, distance: 119.4
click at [587, 278] on div "groep: TT1 De VSH Tectite Sprint TT1 is een rechte koppeling met 2 push aanslui…" at bounding box center [716, 383] width 804 height 261
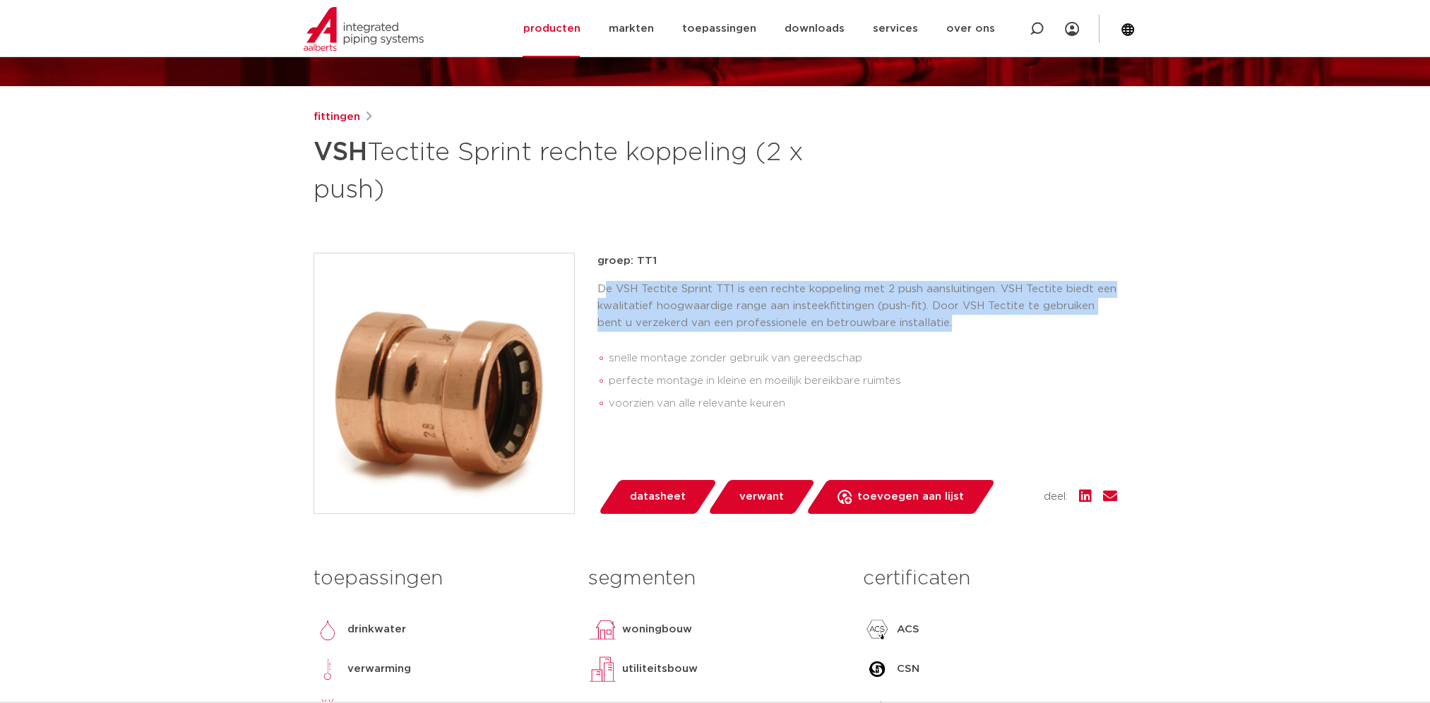
drag, startPoint x: 602, startPoint y: 285, endPoint x: 983, endPoint y: 323, distance: 383.2
click at [983, 323] on p "De VSH Tectite Sprint TT1 is een rechte koppeling met 2 push aansluitingen. VSH…" at bounding box center [857, 306] width 520 height 51
click at [641, 492] on span "datasheet" at bounding box center [658, 497] width 56 height 23
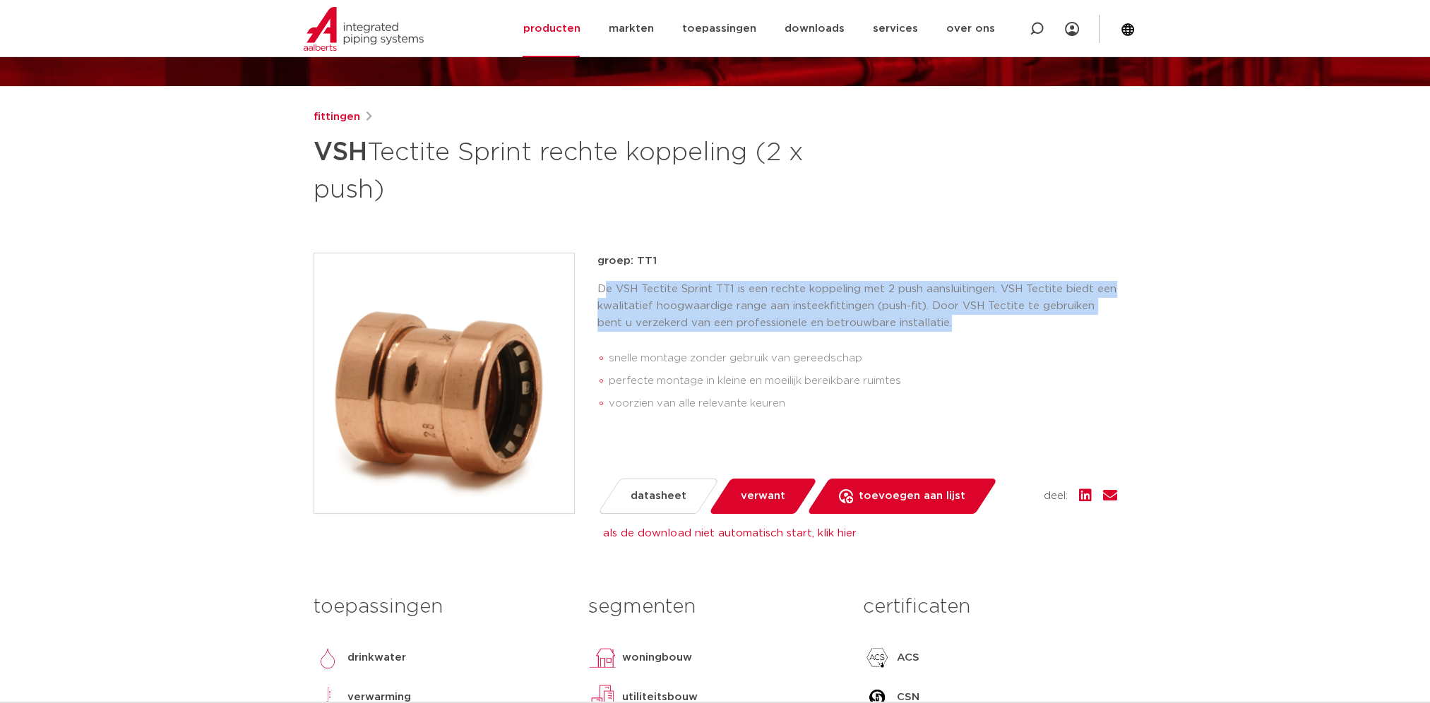
scroll to position [212, 0]
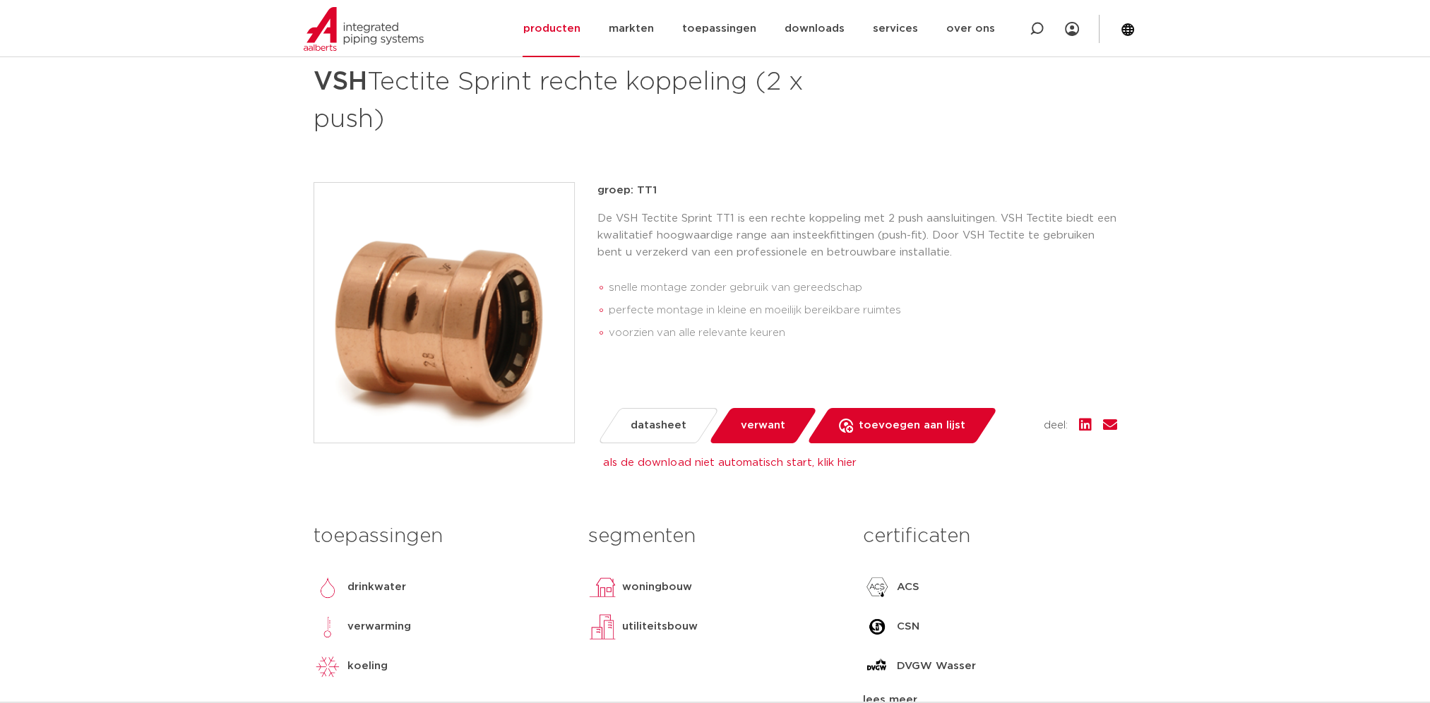
click at [845, 352] on div "groep: TT1 De VSH Tectite Sprint TT1 is een rechte koppeling met 2 push aanslui…" at bounding box center [857, 312] width 520 height 261
click at [758, 415] on span "verwant" at bounding box center [763, 425] width 44 height 23
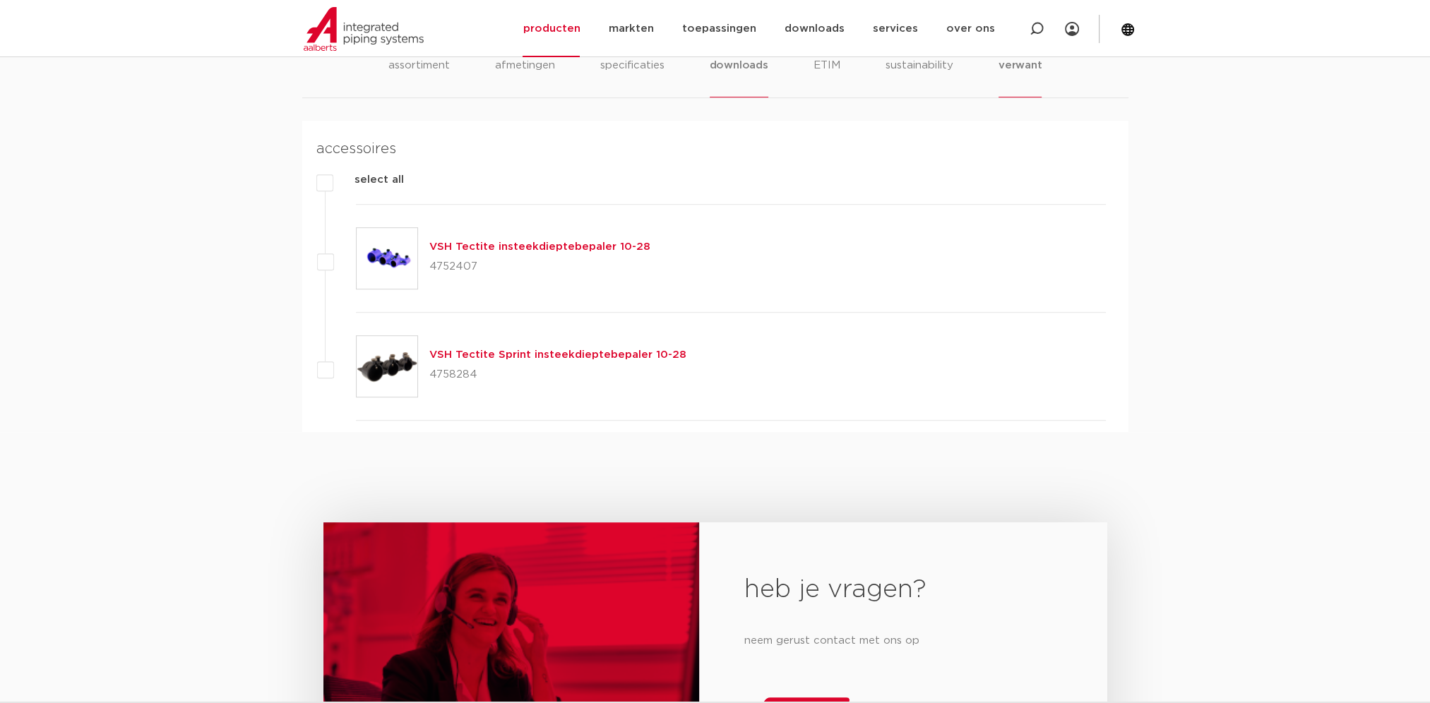
scroll to position [955, 0]
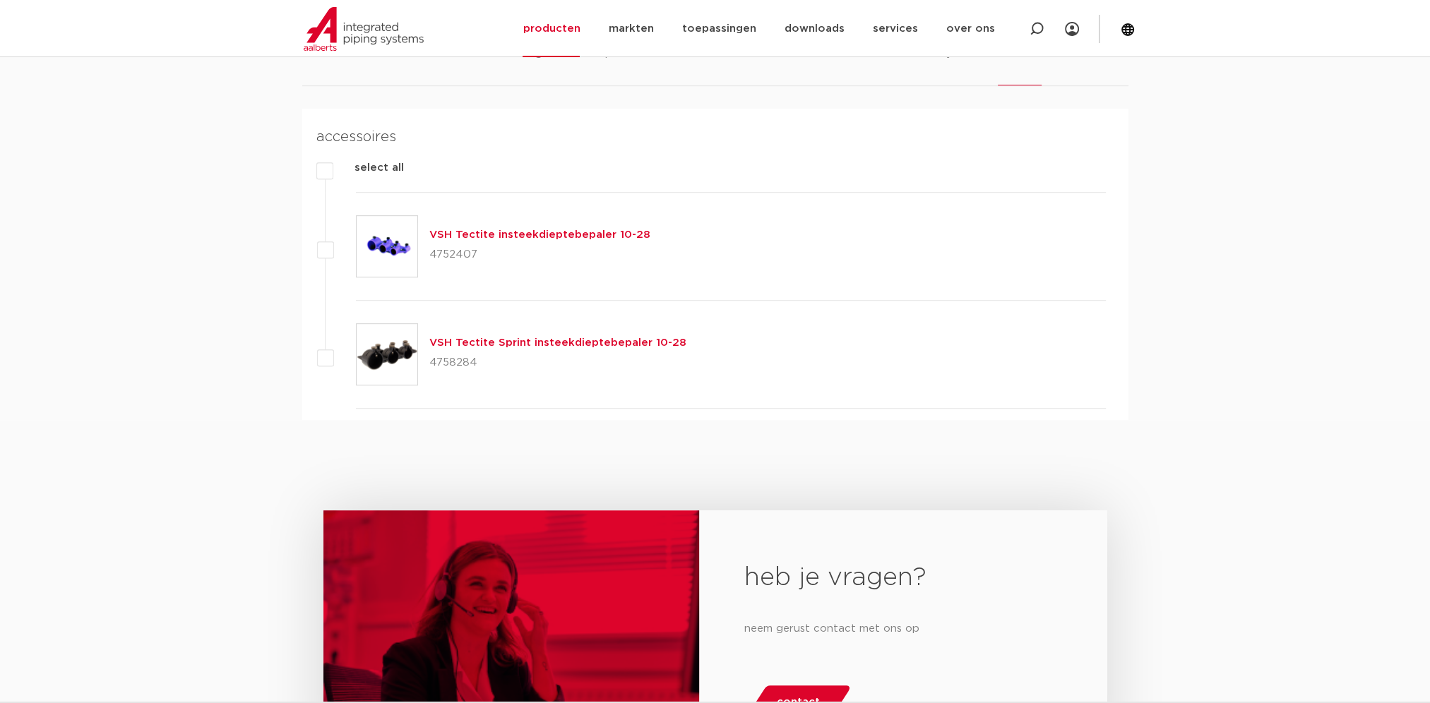
click at [591, 239] on link "VSH Tectite insteekdieptebepaler 10-28" at bounding box center [539, 234] width 221 height 11
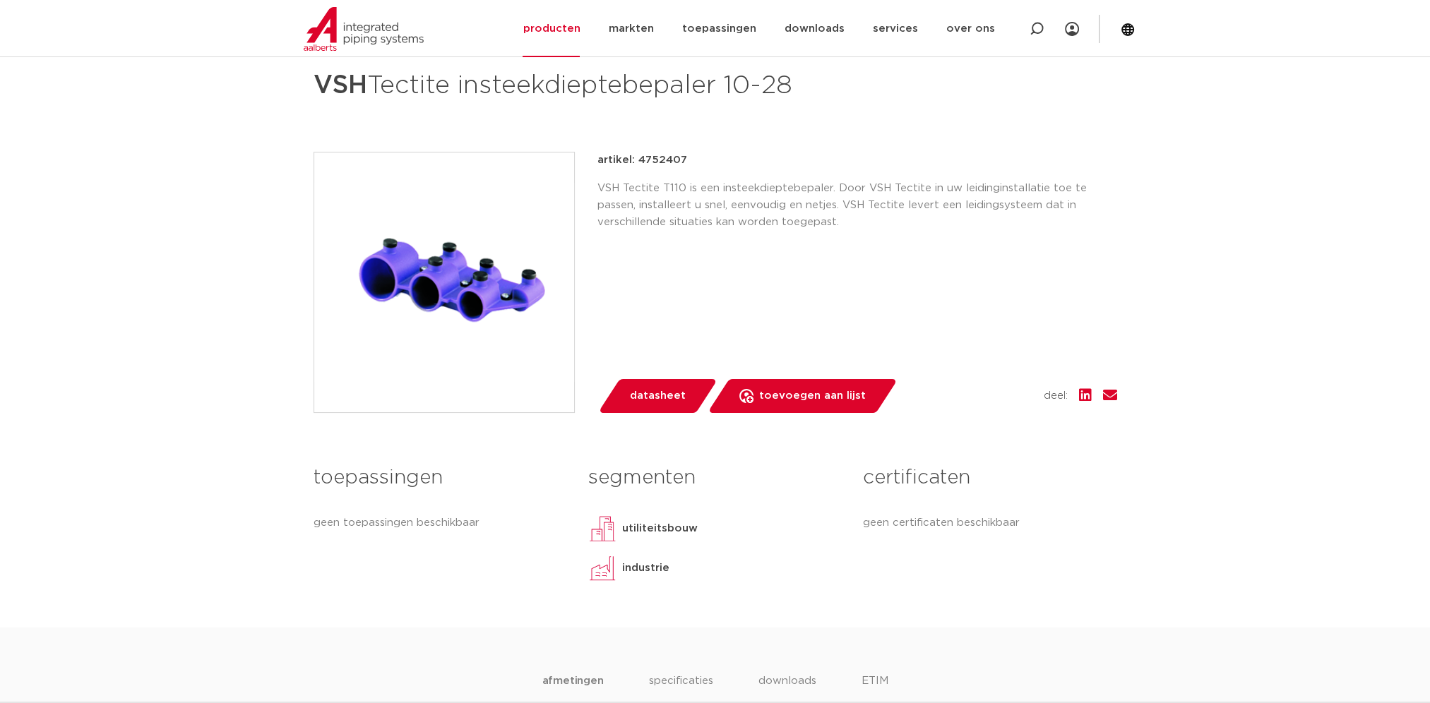
scroll to position [212, 0]
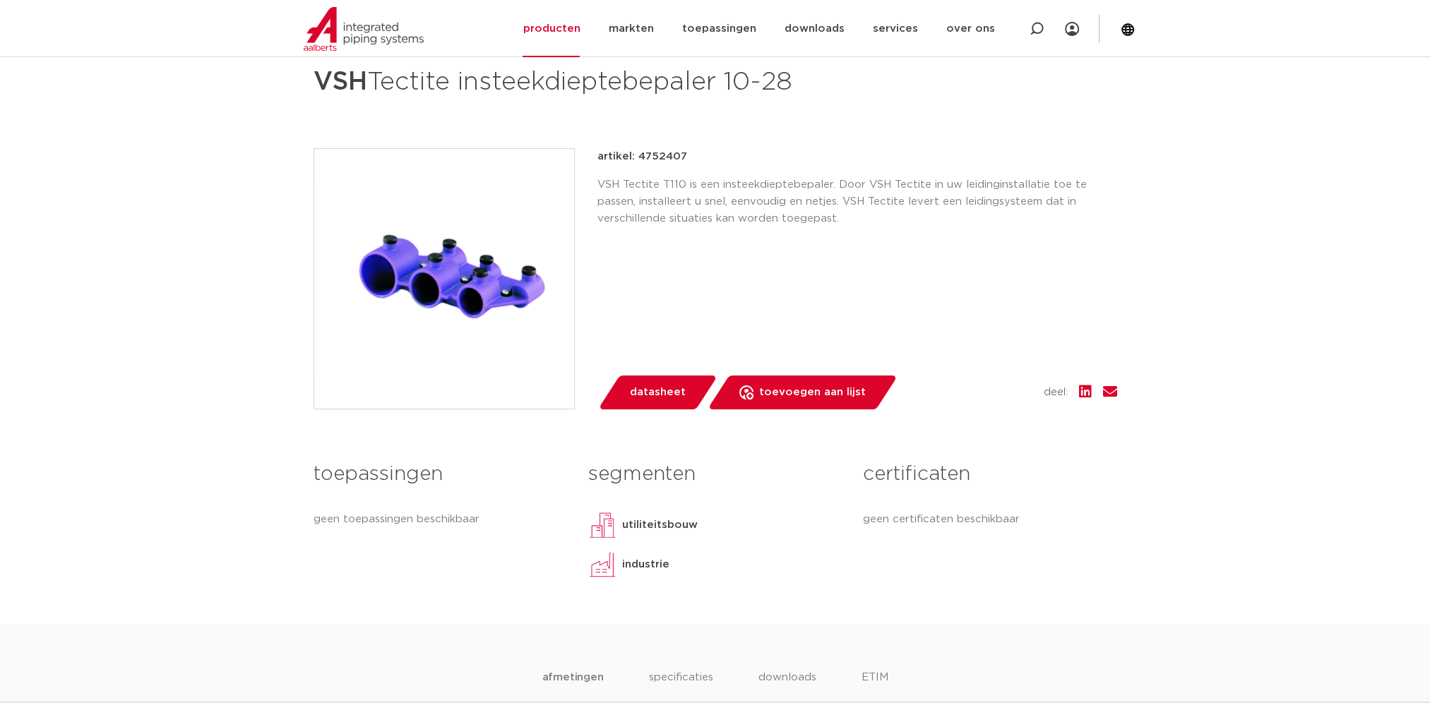
click at [743, 291] on div "artikel: 4752407 VSH Tectite T110 is een insteekdieptebepaler. Door VSH Tectite…" at bounding box center [857, 278] width 520 height 261
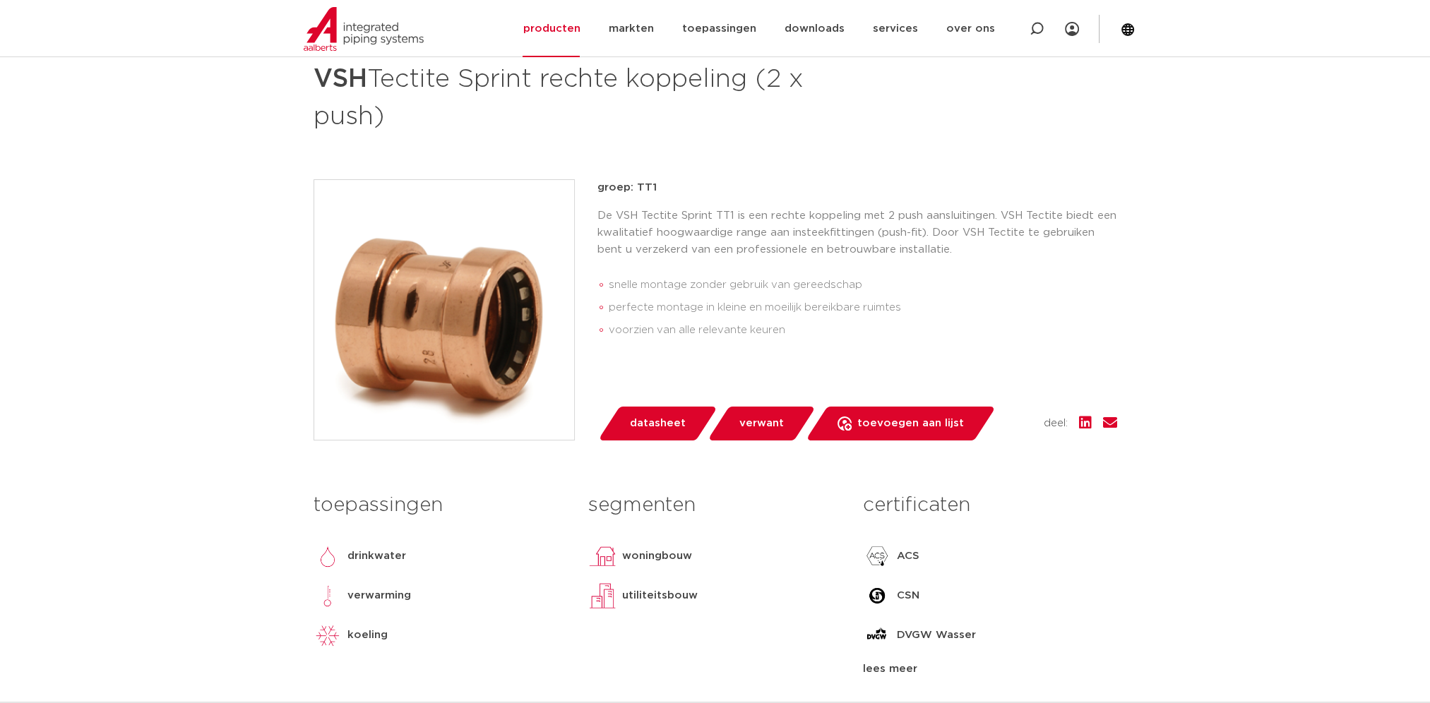
scroll to position [212, 0]
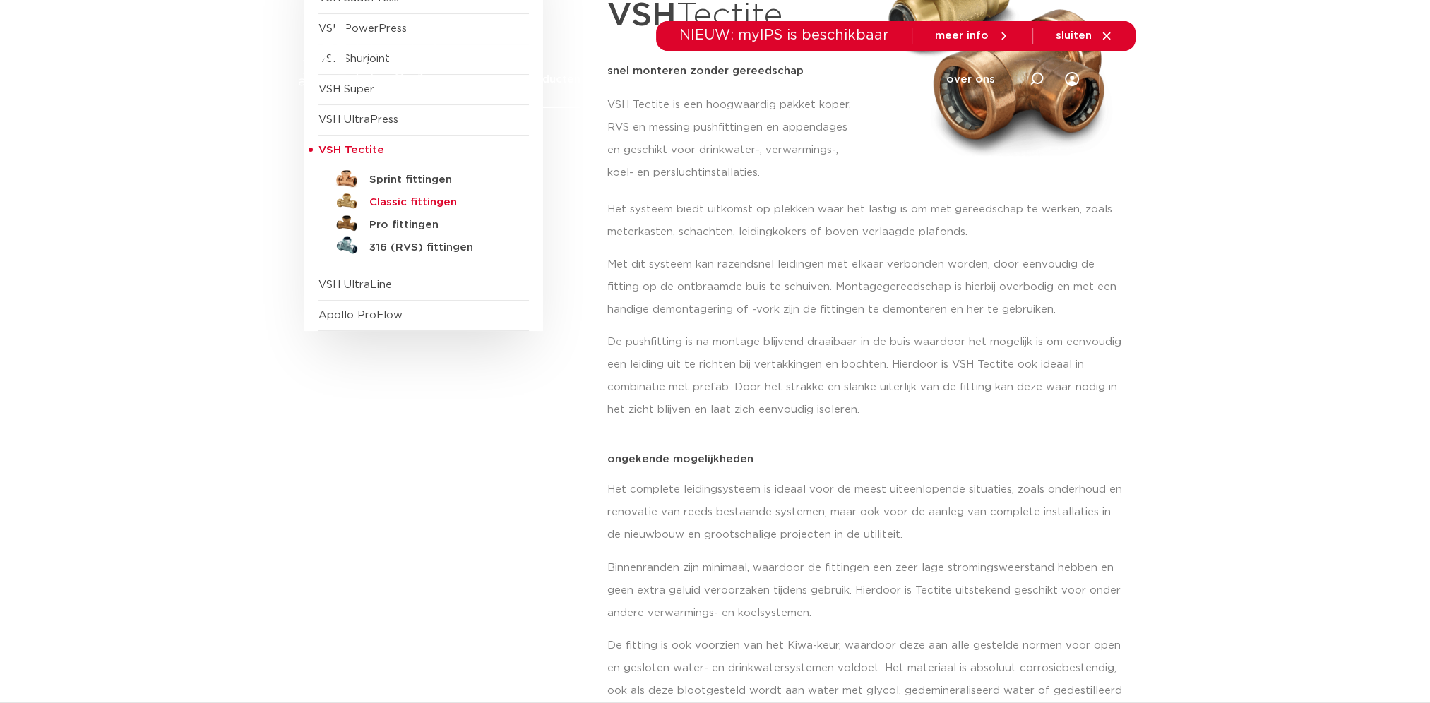
click at [392, 203] on h5 "Classic fittingen" at bounding box center [439, 202] width 140 height 13
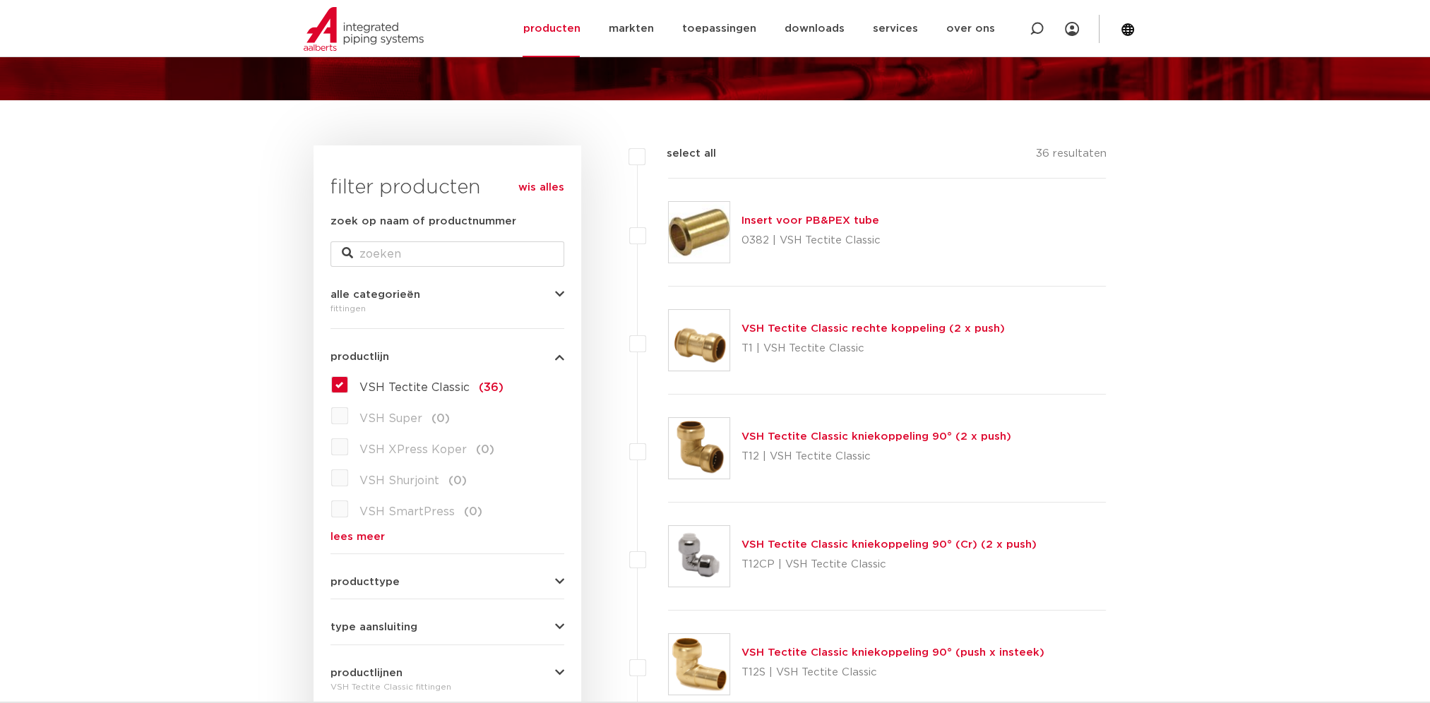
scroll to position [141, 0]
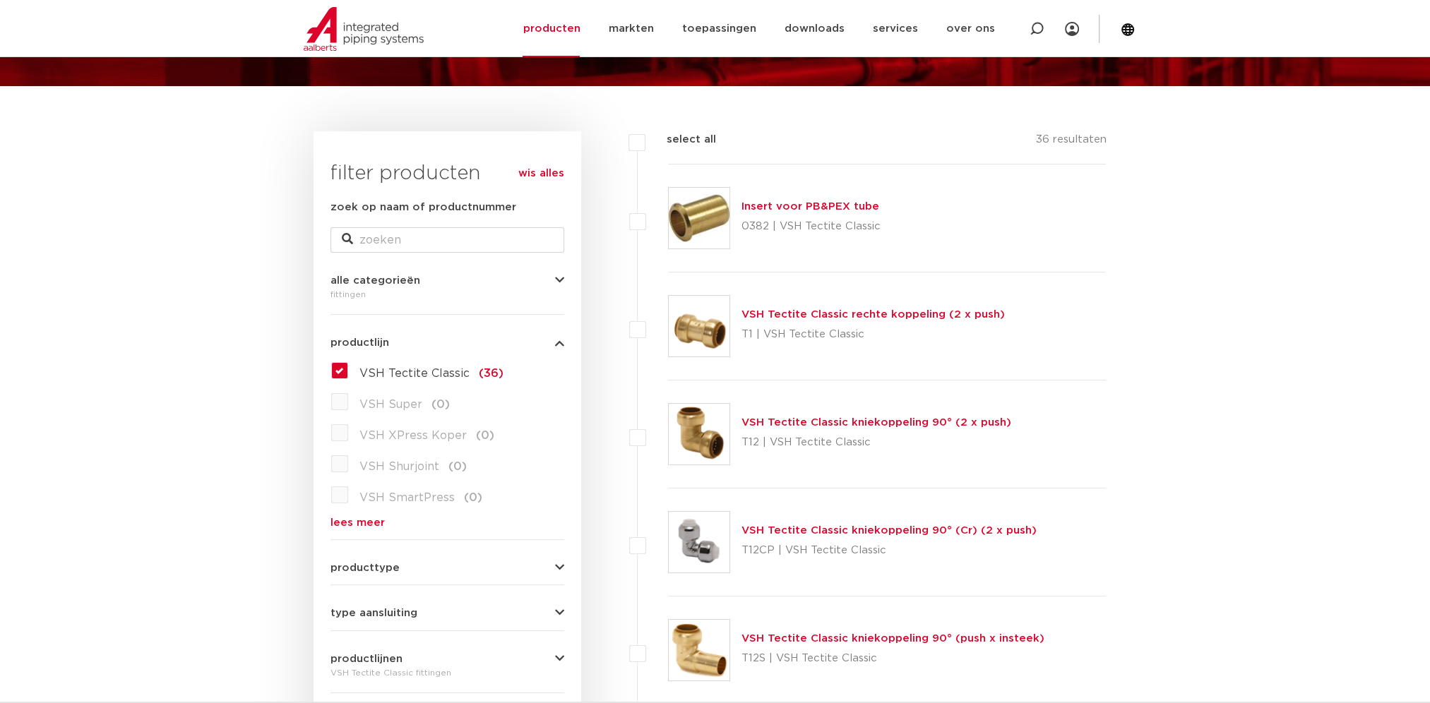
drag, startPoint x: 309, startPoint y: 297, endPoint x: 206, endPoint y: 282, distance: 104.1
click at [784, 311] on link "VSH Tectite Classic rechte koppeling (2 x push)" at bounding box center [872, 314] width 263 height 11
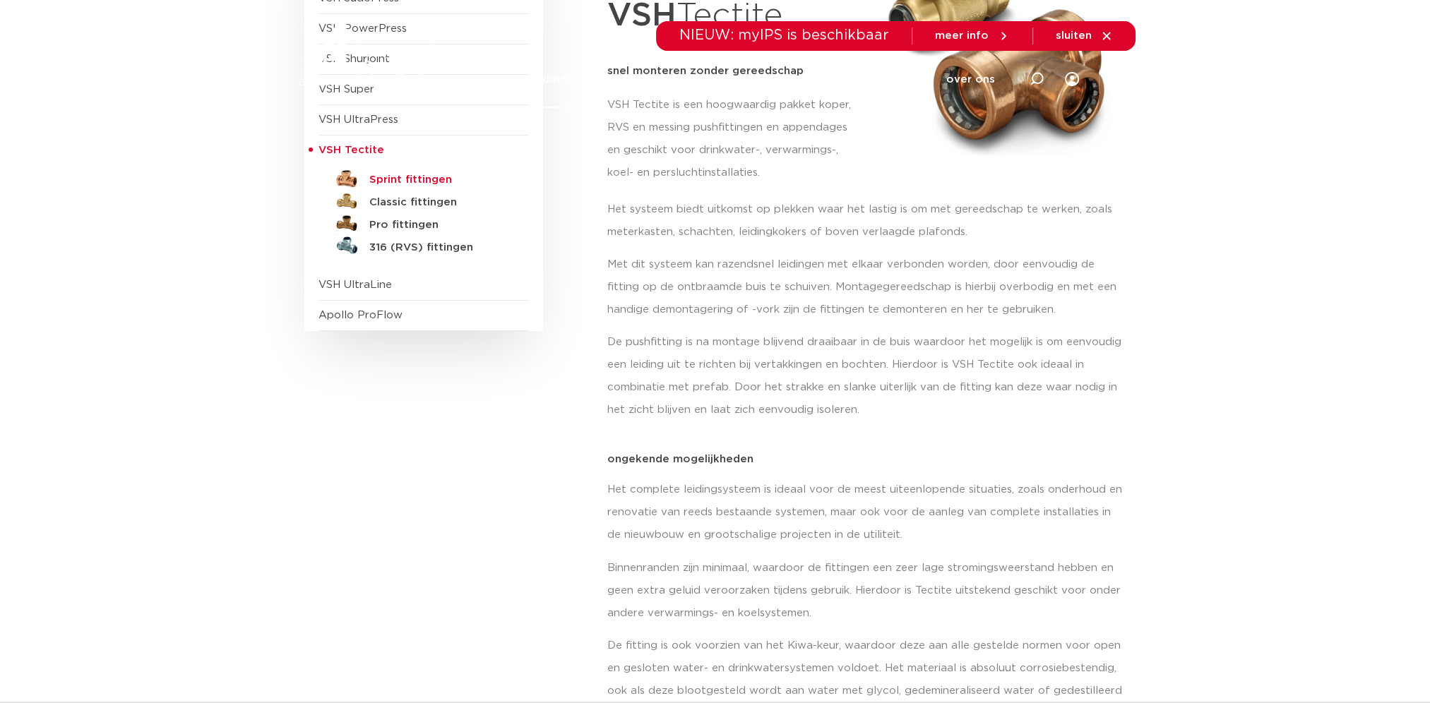
click at [393, 175] on h5 "Sprint fittingen" at bounding box center [439, 180] width 140 height 13
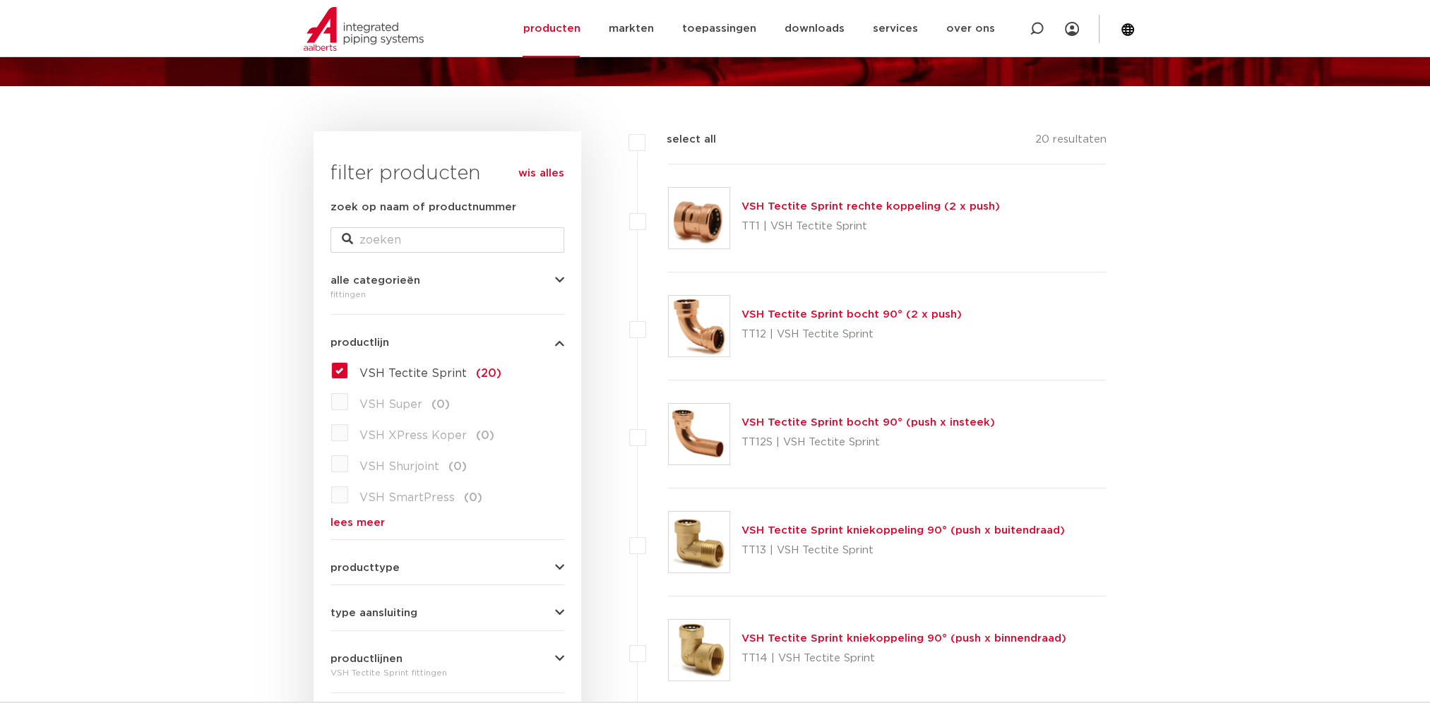
click at [837, 209] on link "VSH Tectite Sprint rechte koppeling (2 x push)" at bounding box center [870, 206] width 258 height 11
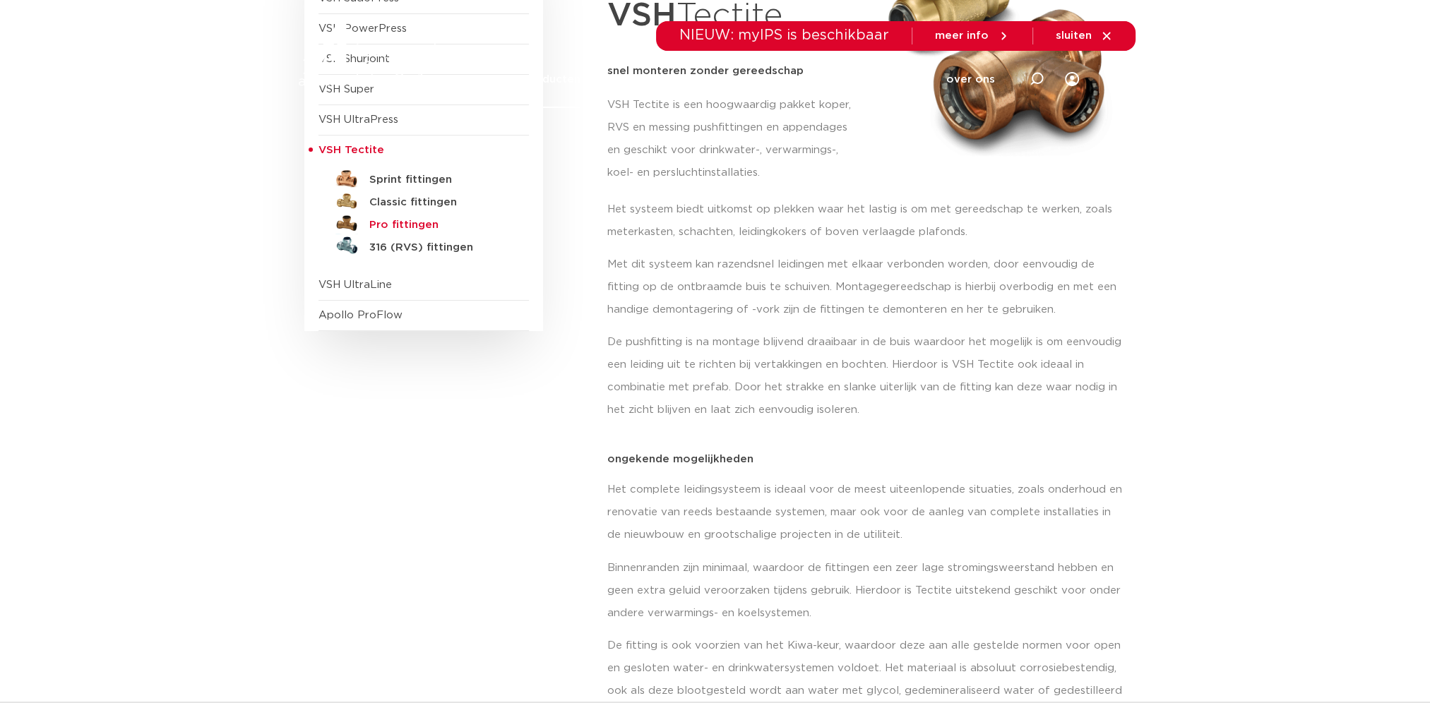
click at [385, 223] on h5 "Pro fittingen" at bounding box center [439, 225] width 140 height 13
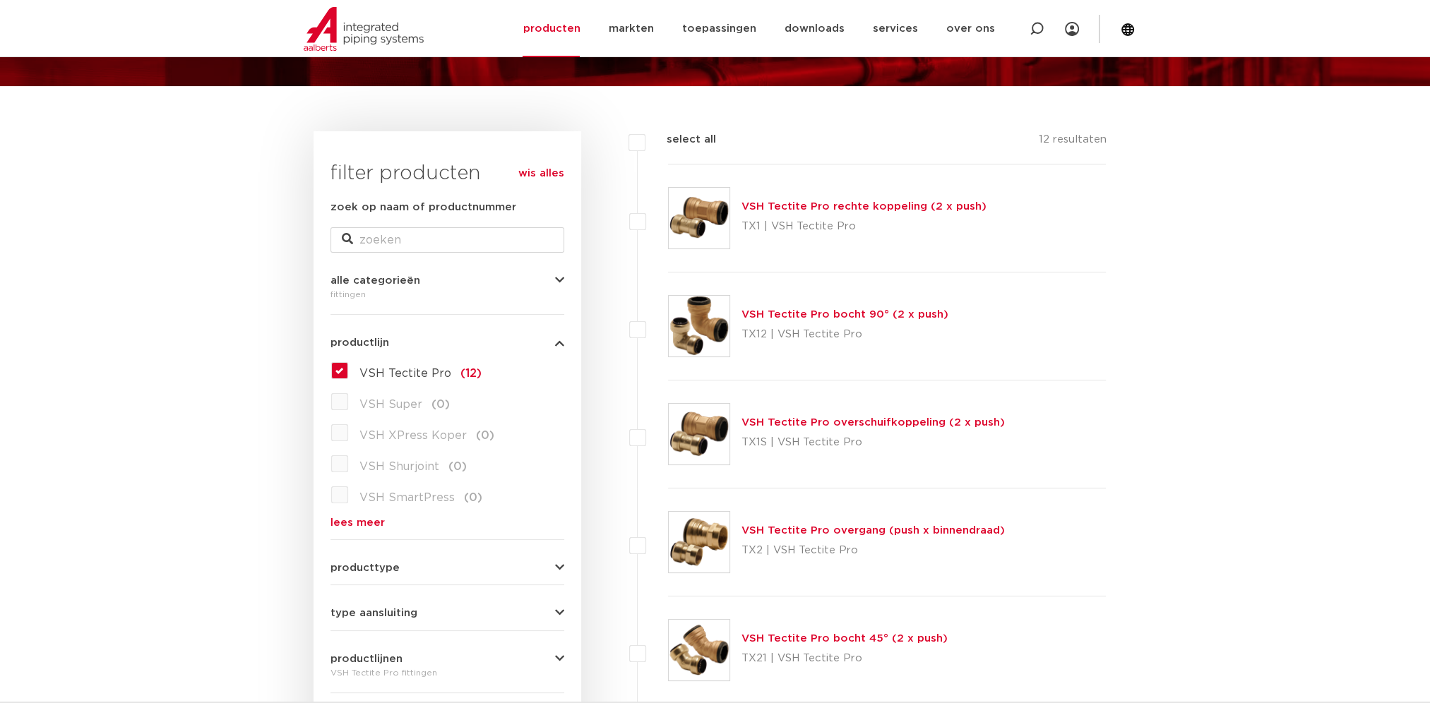
click at [756, 208] on link "VSH Tectite Pro rechte koppeling (2 x push)" at bounding box center [863, 206] width 245 height 11
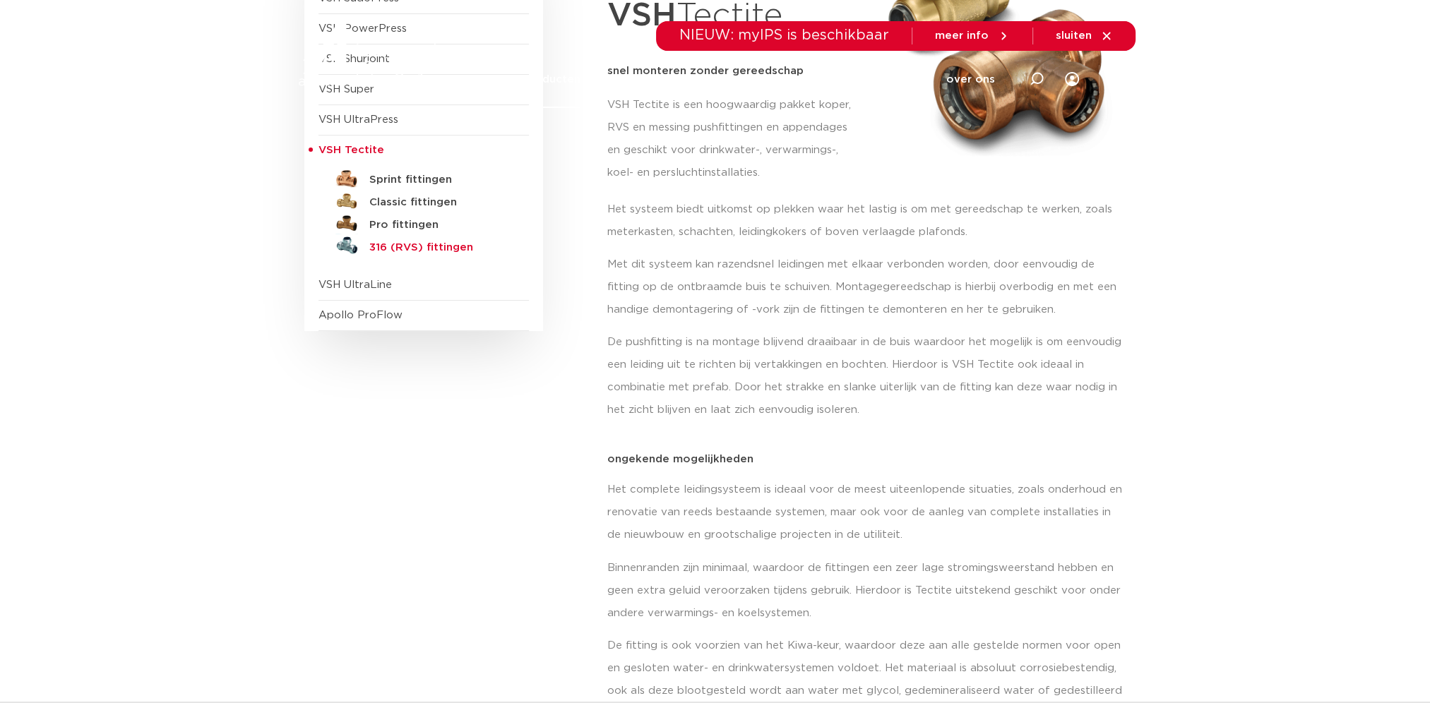
click at [398, 247] on h5 "316 (RVS) fittingen" at bounding box center [439, 247] width 140 height 13
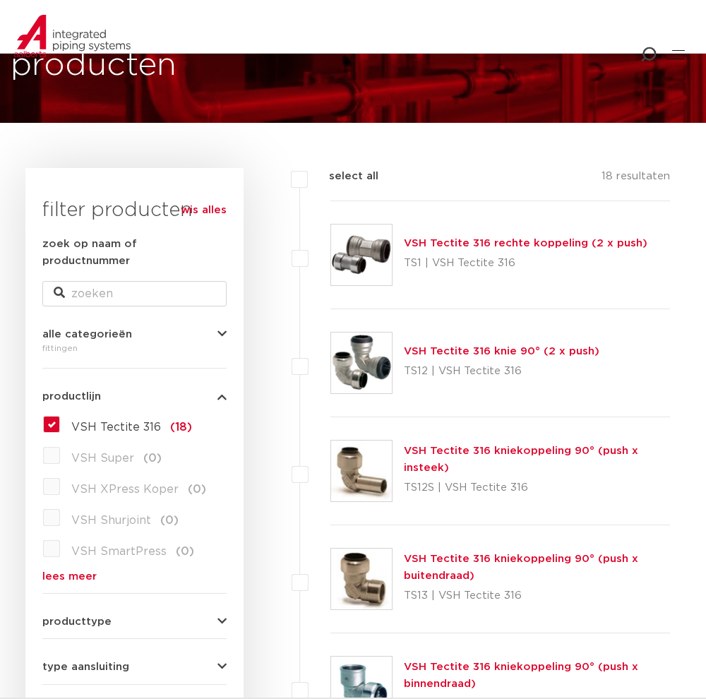
scroll to position [71, 0]
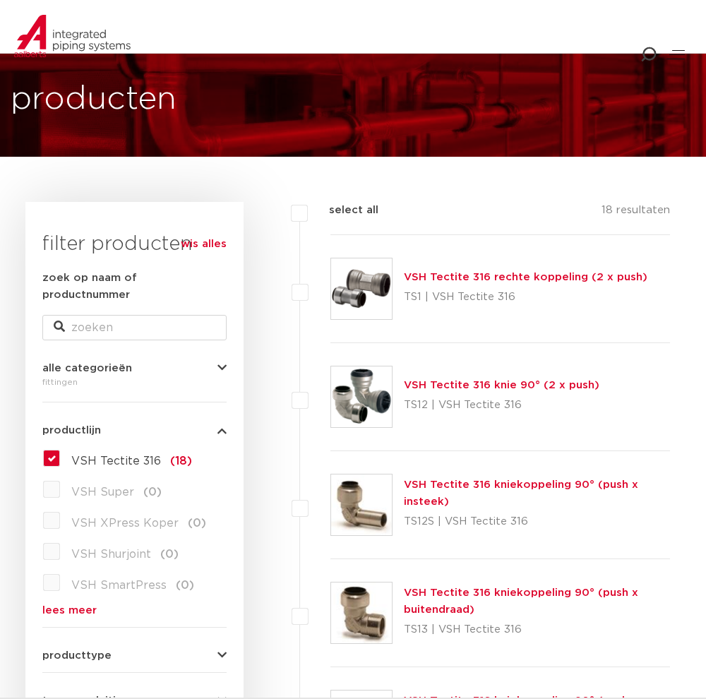
click at [436, 272] on link "VSH Tectite 316 rechte koppeling (2 x push)" at bounding box center [526, 277] width 244 height 11
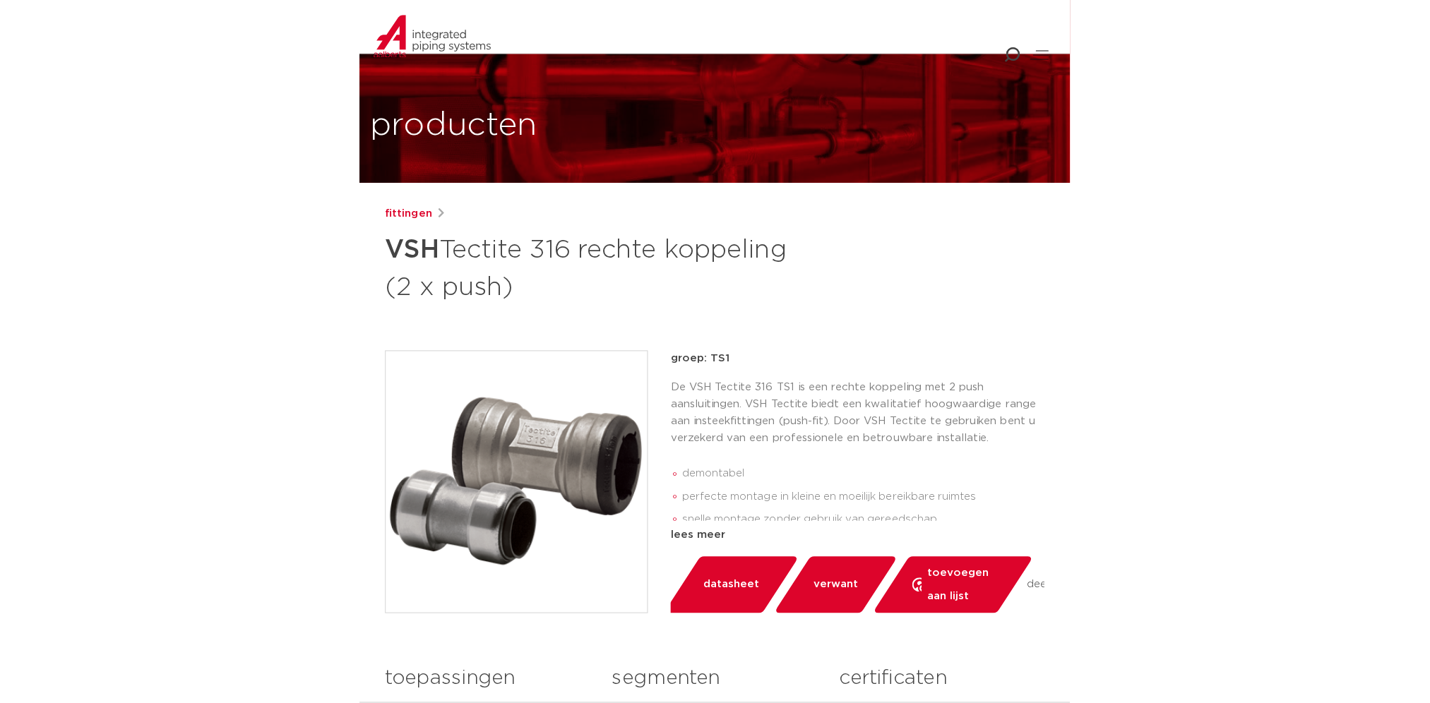
scroll to position [141, 0]
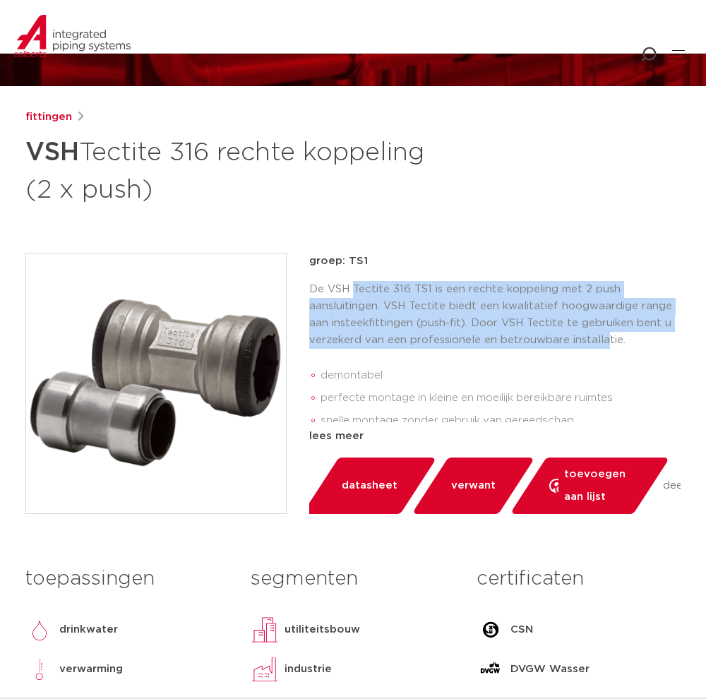
drag, startPoint x: 384, startPoint y: 290, endPoint x: 606, endPoint y: 333, distance: 225.7
click at [606, 333] on p "De VSH Tectite 316 TS1 is een rechte koppeling met 2 push aansluitingen. VSH Te…" at bounding box center [494, 315] width 371 height 68
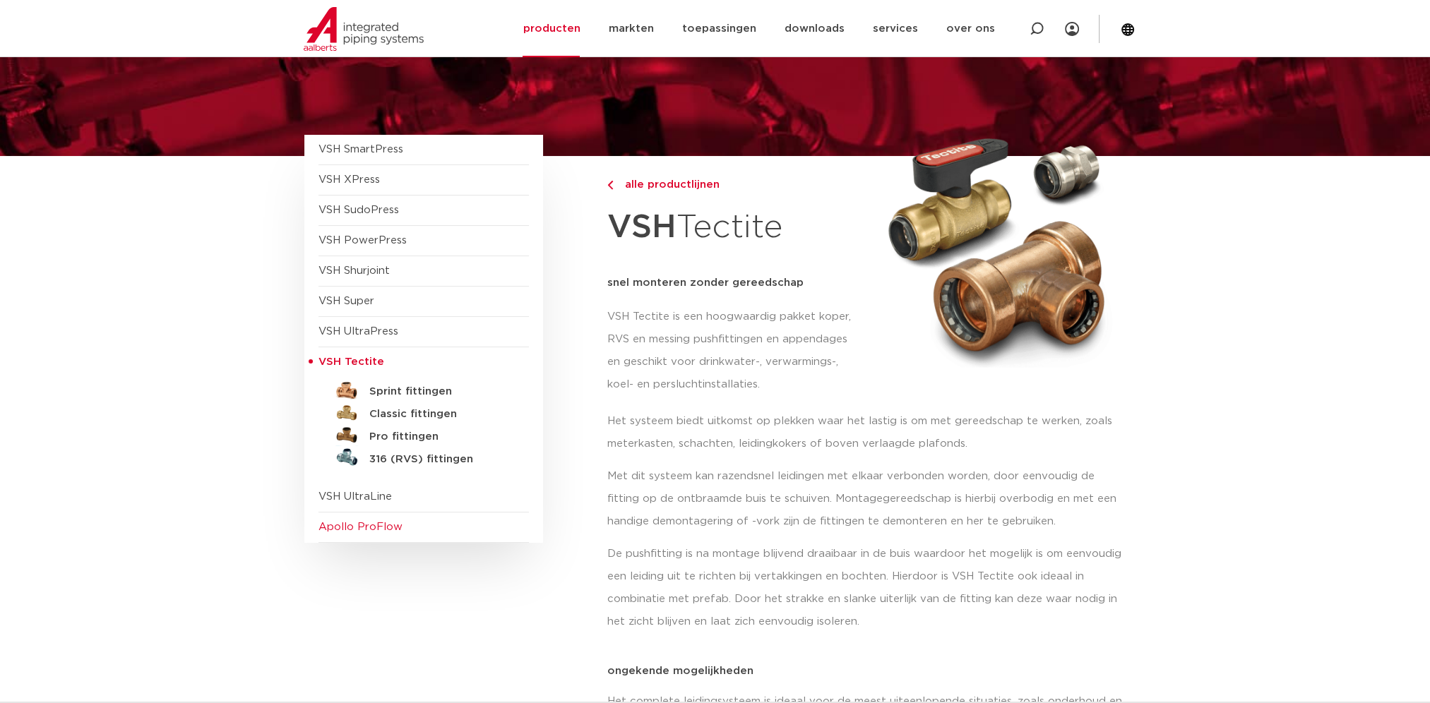
scroll to position [71, 0]
